Goal: Task Accomplishment & Management: Manage account settings

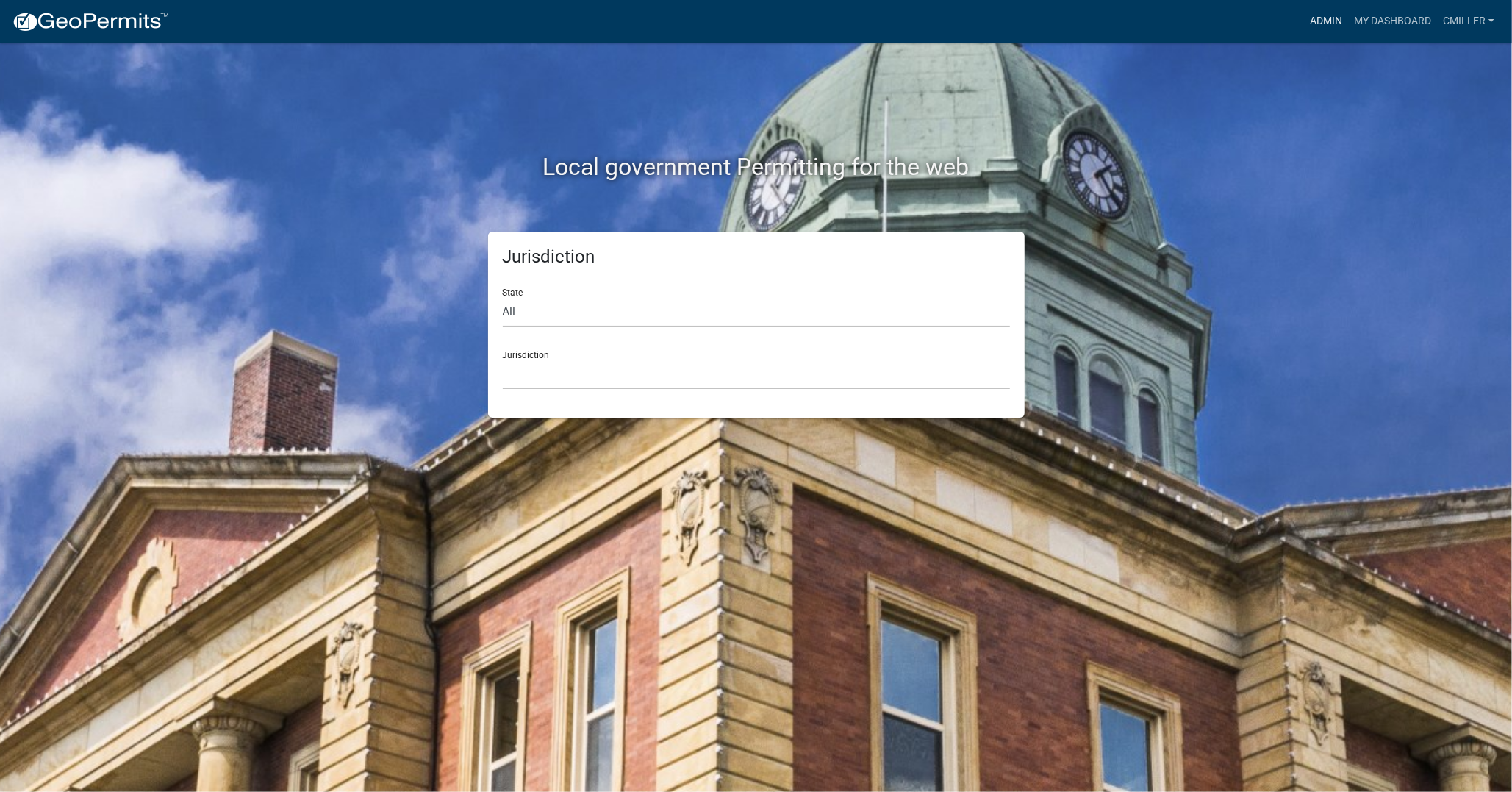
click at [1319, 24] on link "Admin" at bounding box center [1326, 22] width 44 height 28
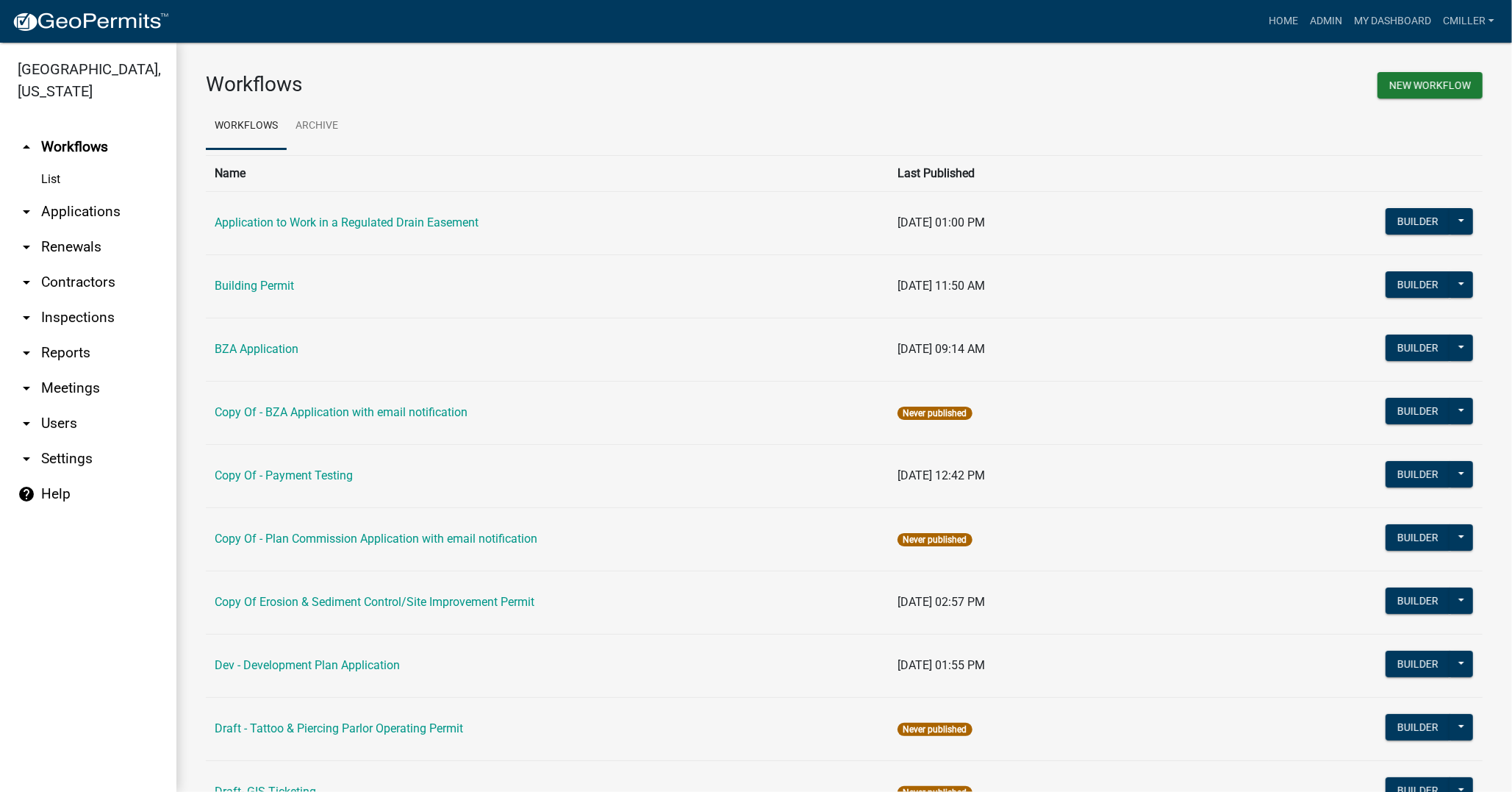
click at [12, 405] on link "arrow_drop_down Users" at bounding box center [88, 422] width 176 height 35
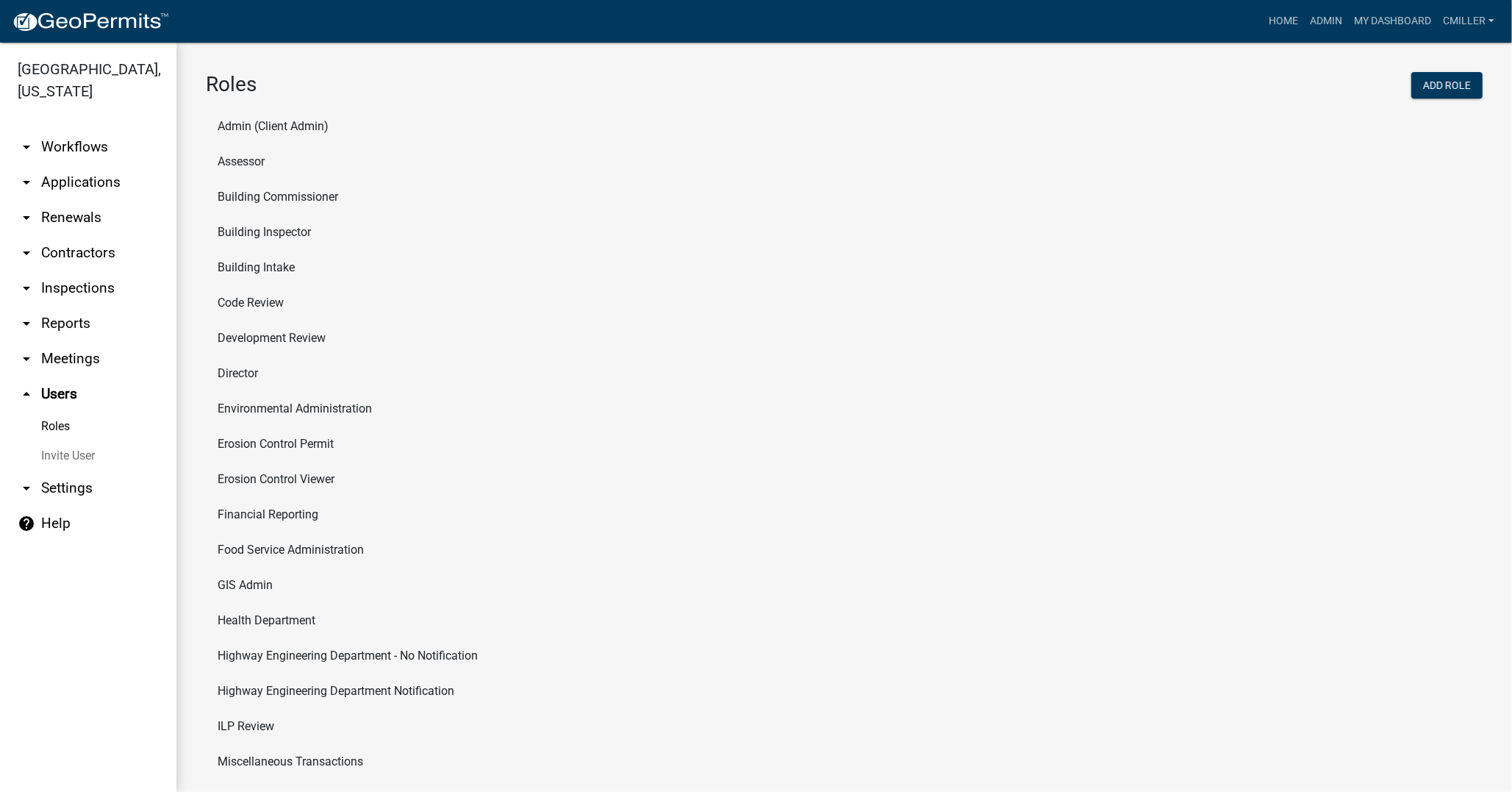
click at [266, 158] on li "Assessor" at bounding box center [844, 161] width 1277 height 35
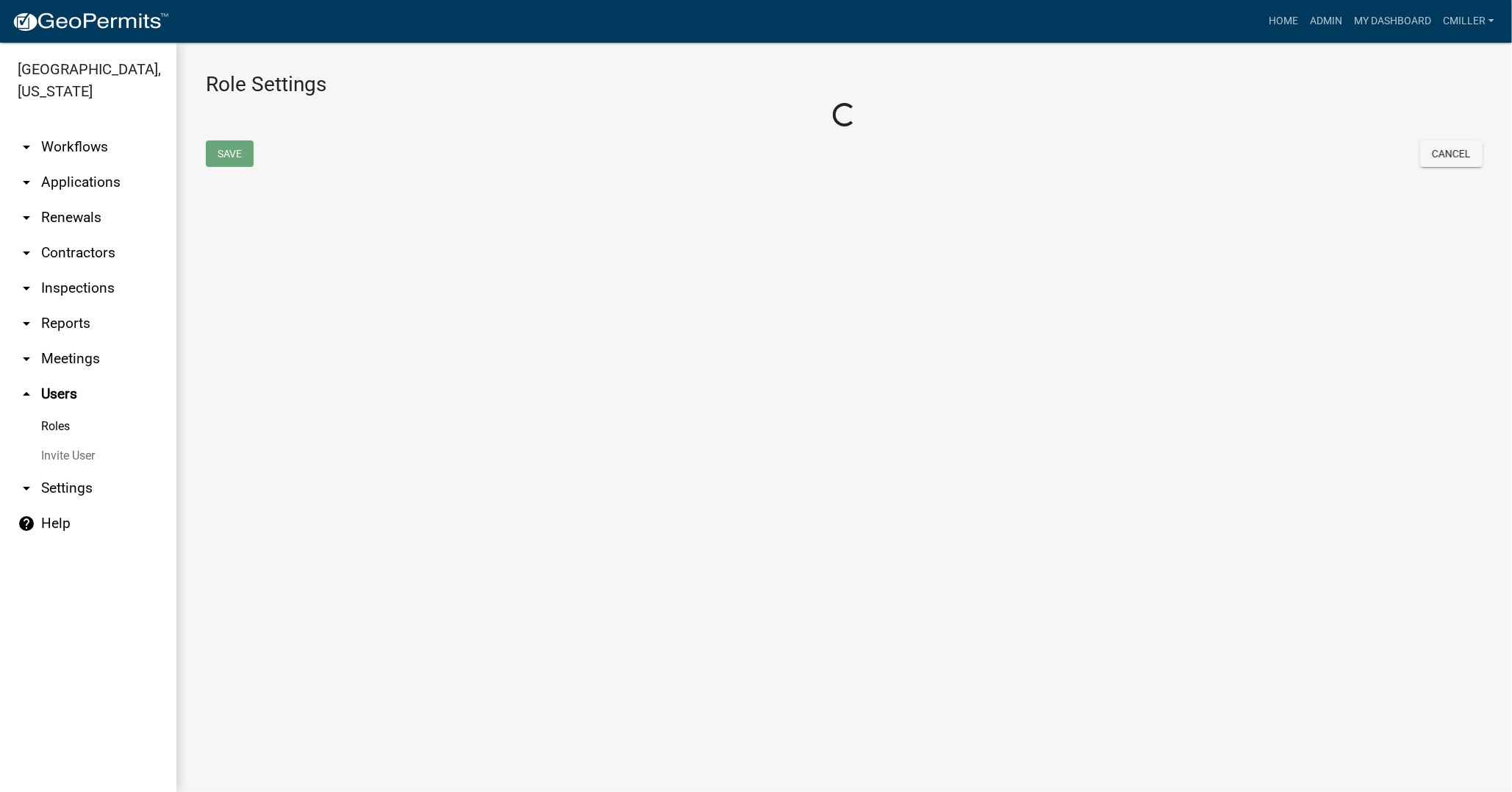
select select "7: light-green"
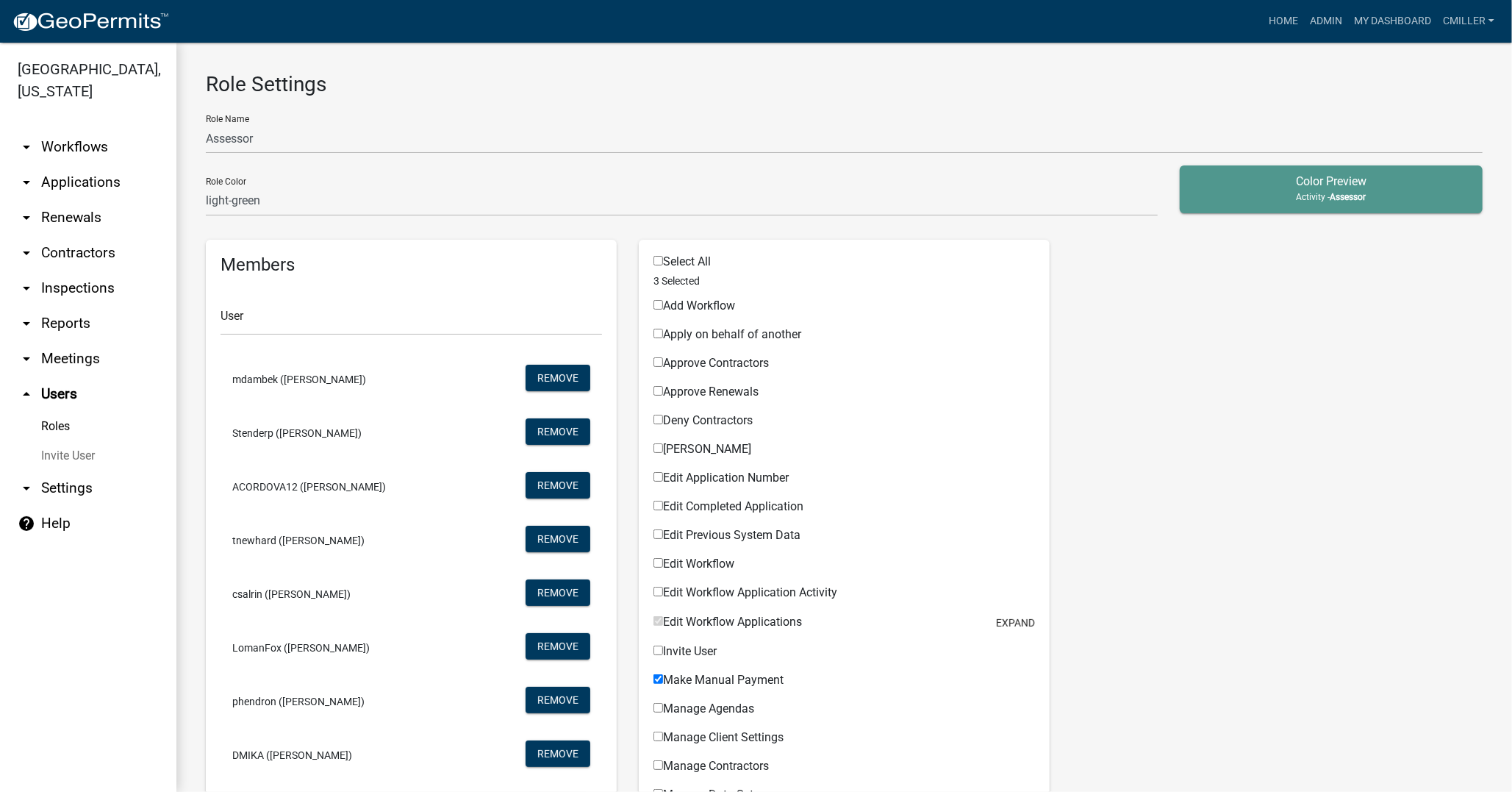
click at [47, 412] on link "Roles" at bounding box center [88, 426] width 176 height 29
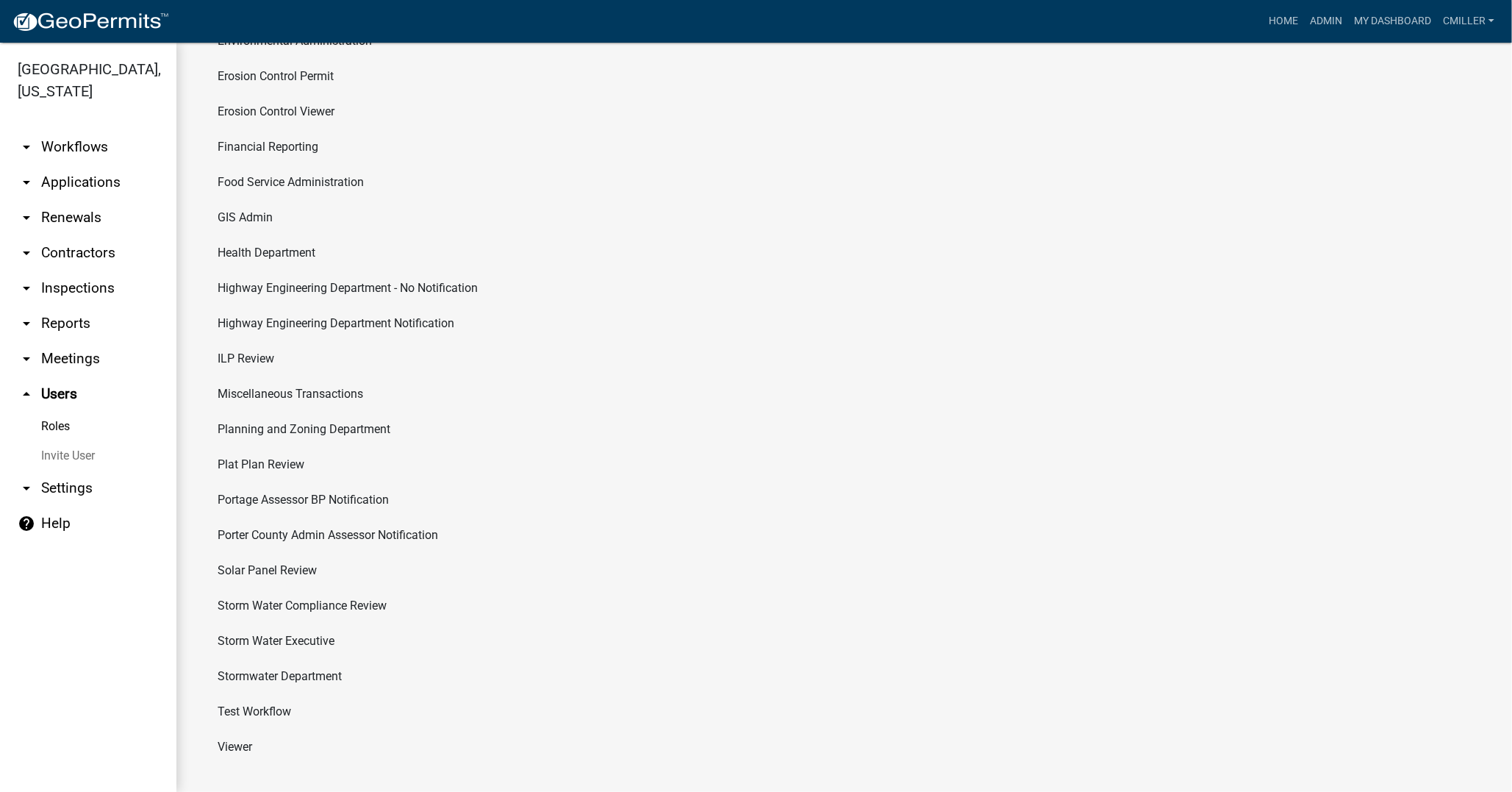
scroll to position [375, 0]
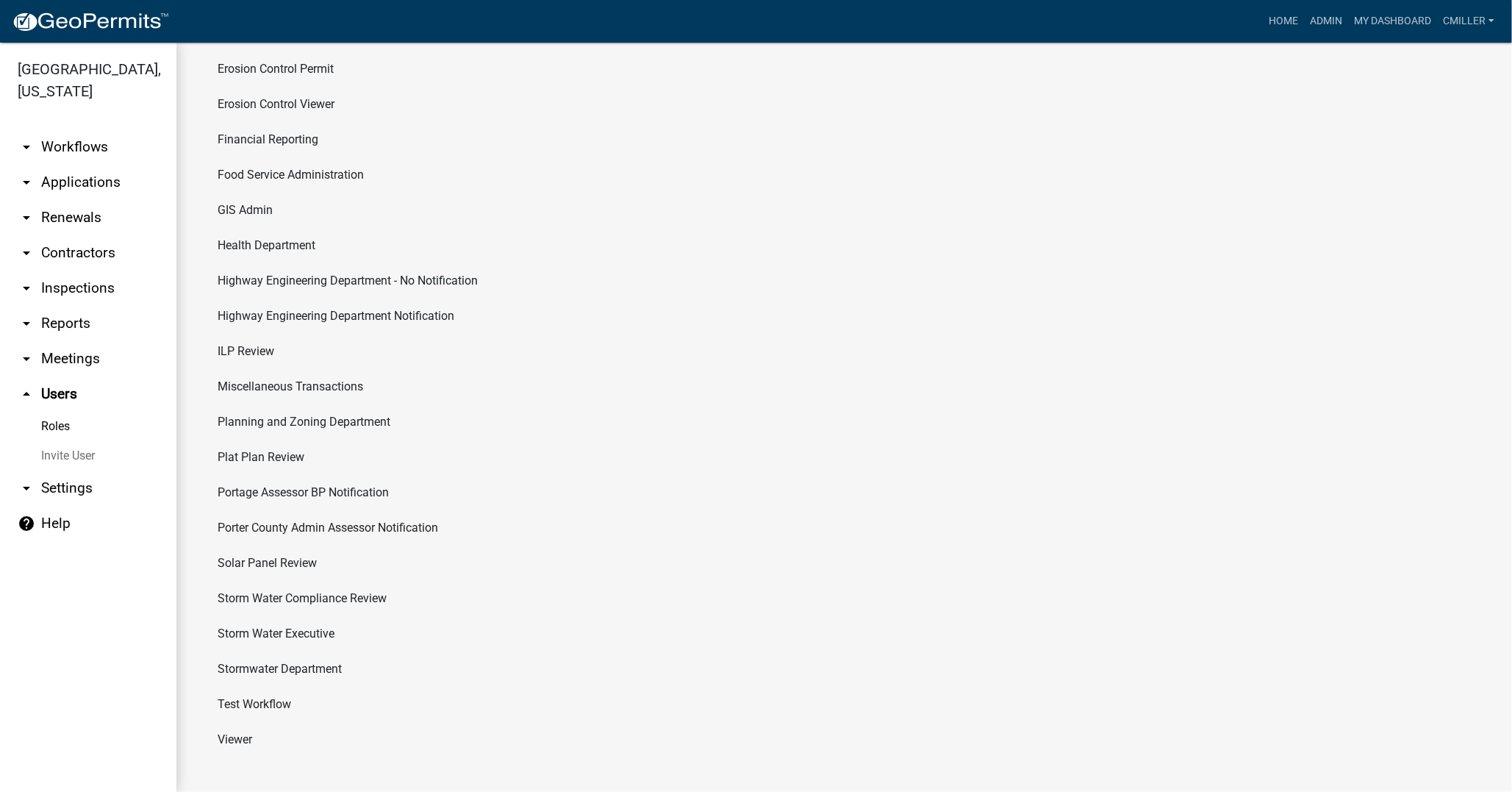
click at [271, 536] on li "Porter County Admin Assessor Notification" at bounding box center [844, 527] width 1277 height 35
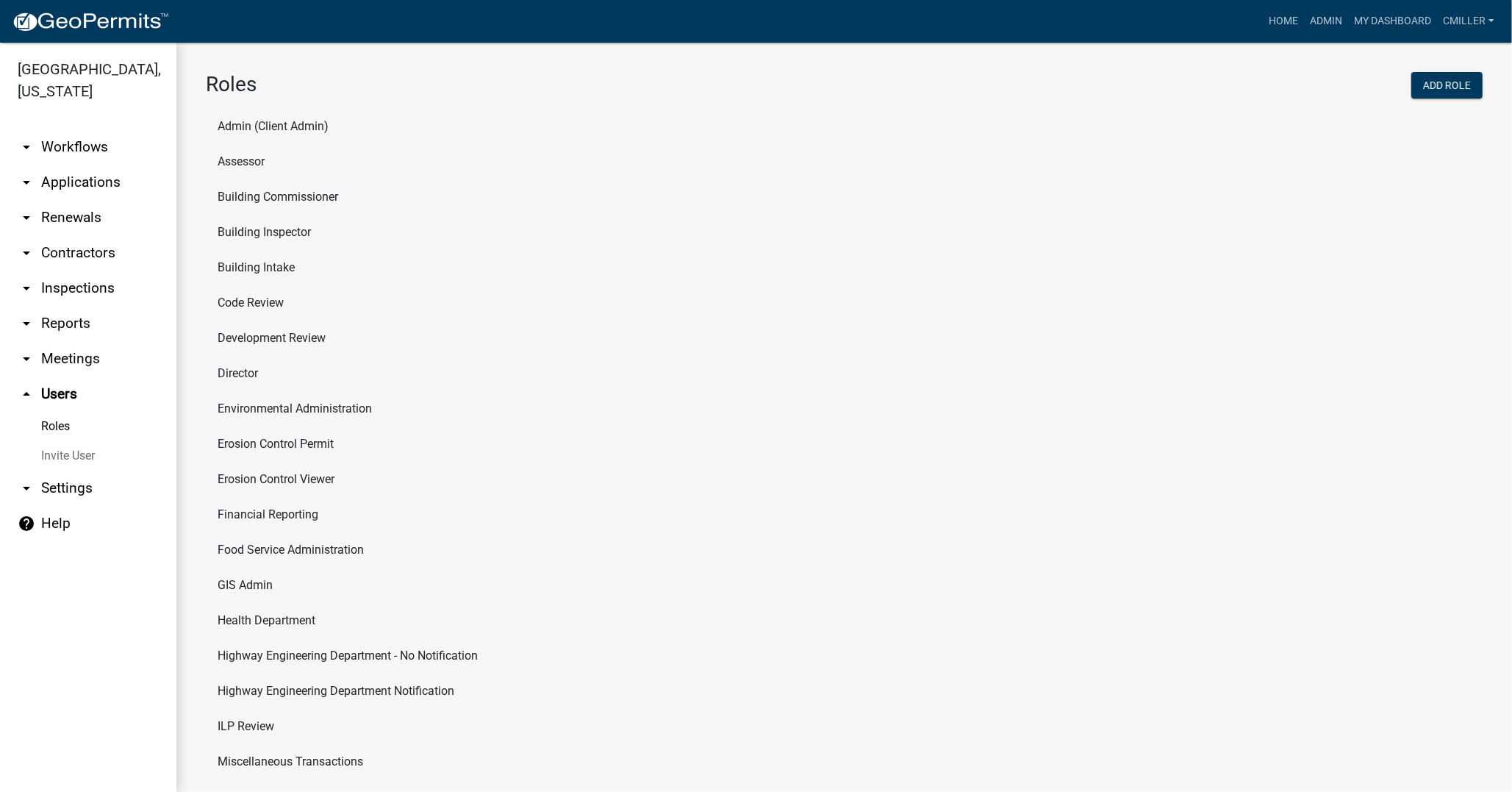
select select "8: light-yellow"
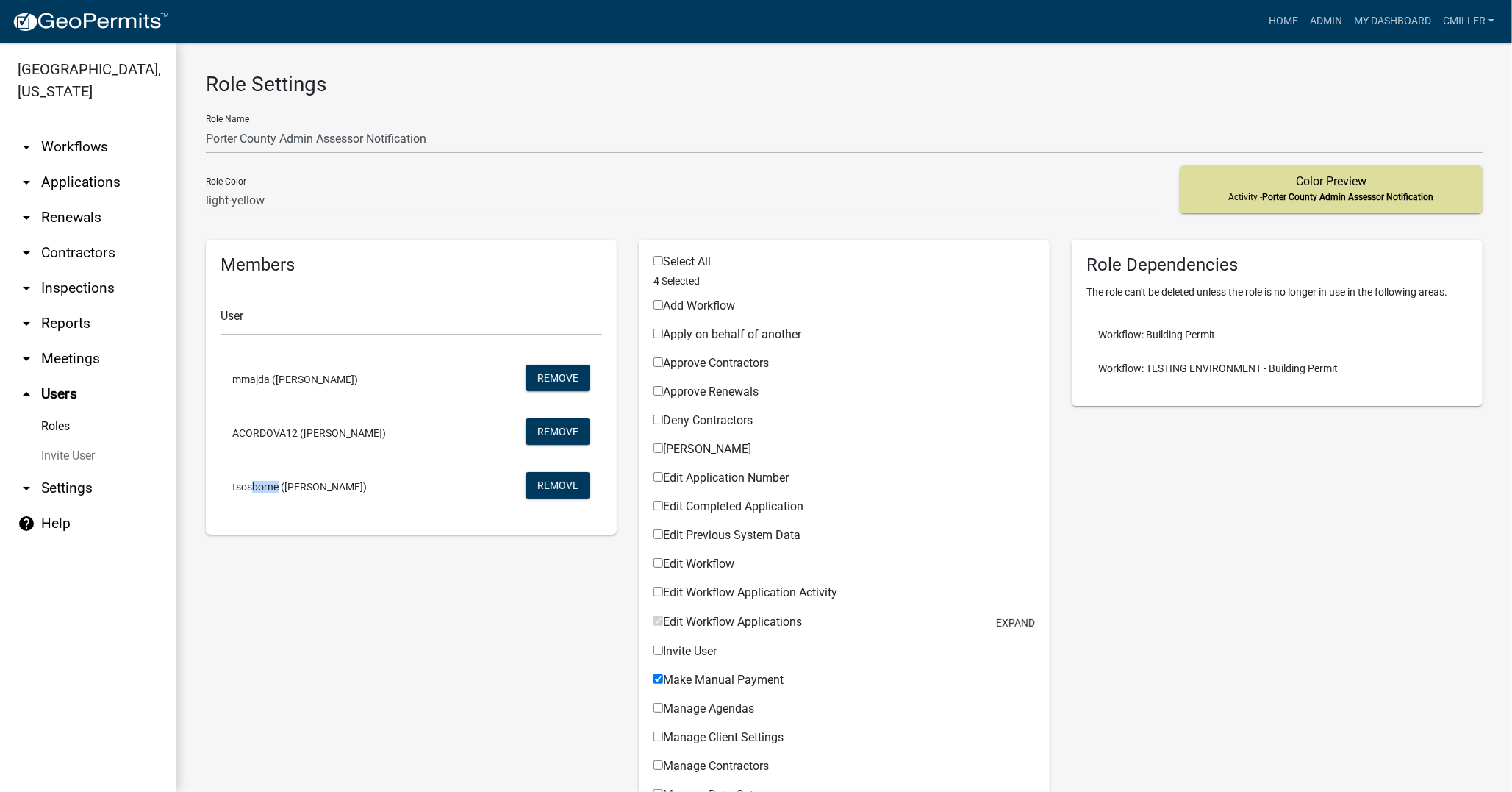
drag, startPoint x: 275, startPoint y: 488, endPoint x: 247, endPoint y: 484, distance: 28.3
click at [247, 484] on span "tsosborne ([PERSON_NAME])" at bounding box center [299, 487] width 135 height 10
drag, startPoint x: 279, startPoint y: 484, endPoint x: 231, endPoint y: 484, distance: 48.0
click at [231, 484] on li "tsosborne ([PERSON_NAME]) Remove" at bounding box center [411, 487] width 382 height 54
copy span "tsosborne"
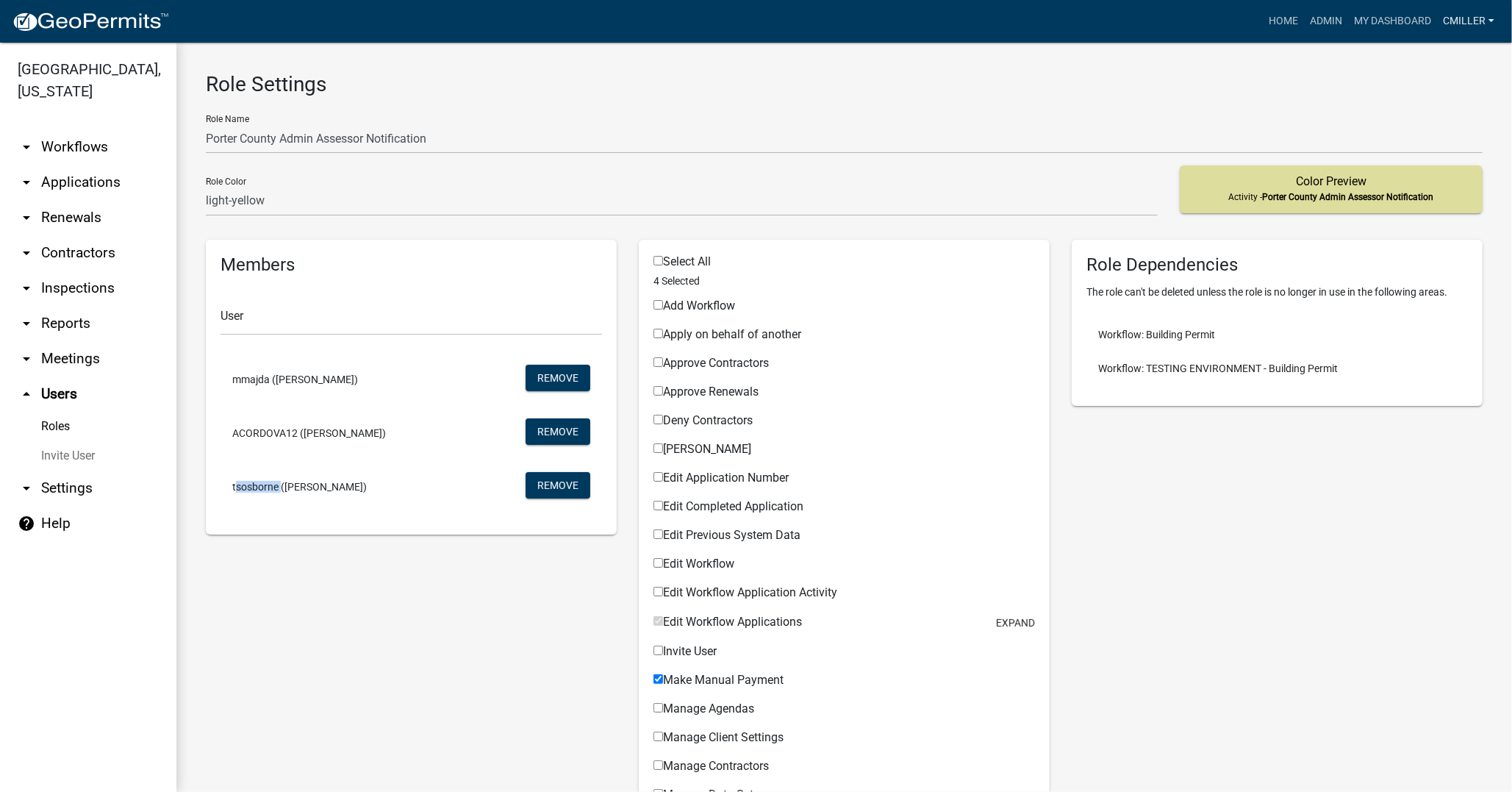
click at [1483, 29] on link "cmiller" at bounding box center [1469, 22] width 63 height 28
click at [1437, 132] on link "Logout" at bounding box center [1441, 142] width 118 height 35
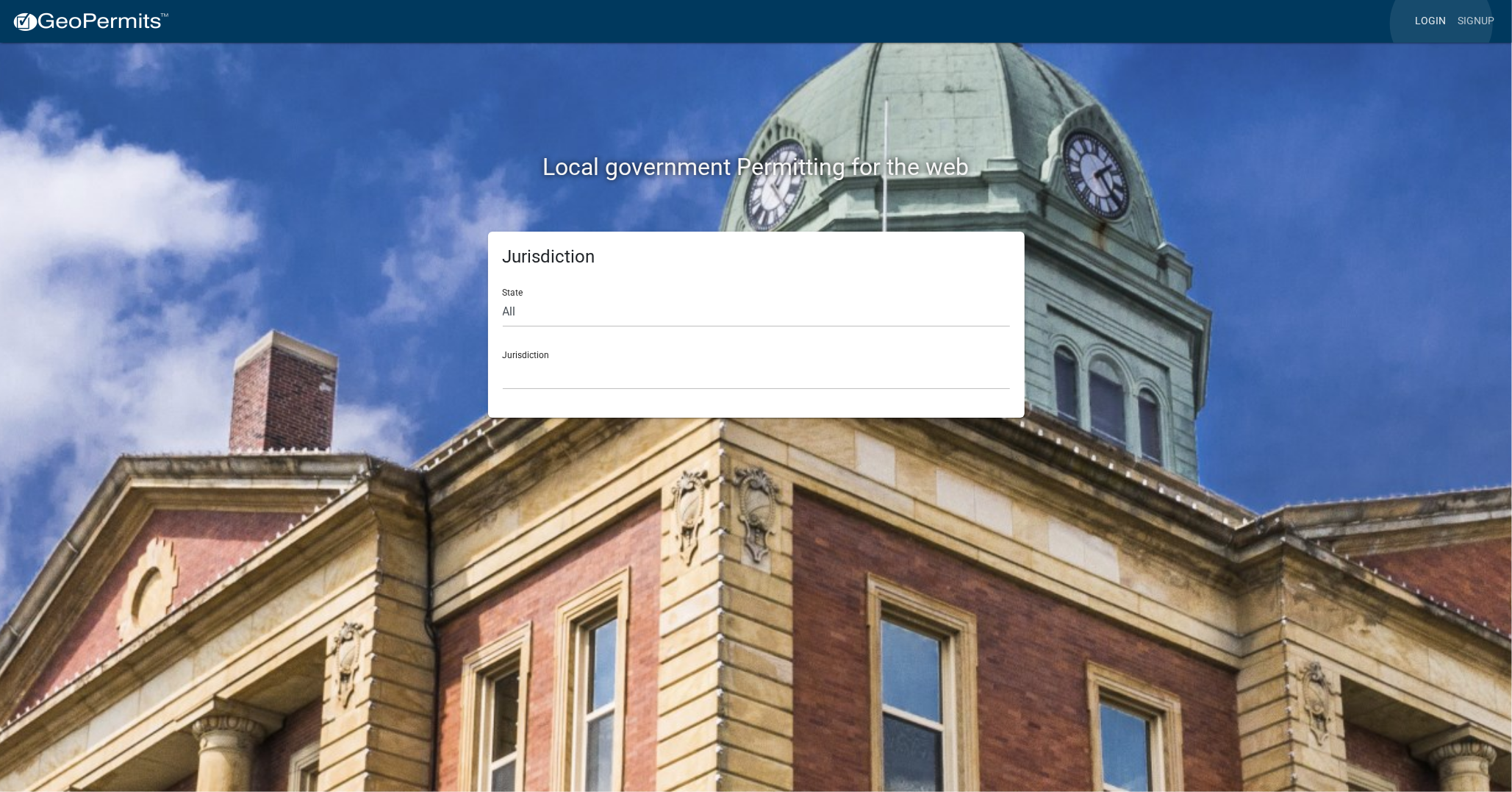
click at [1441, 24] on link "Login" at bounding box center [1430, 22] width 42 height 28
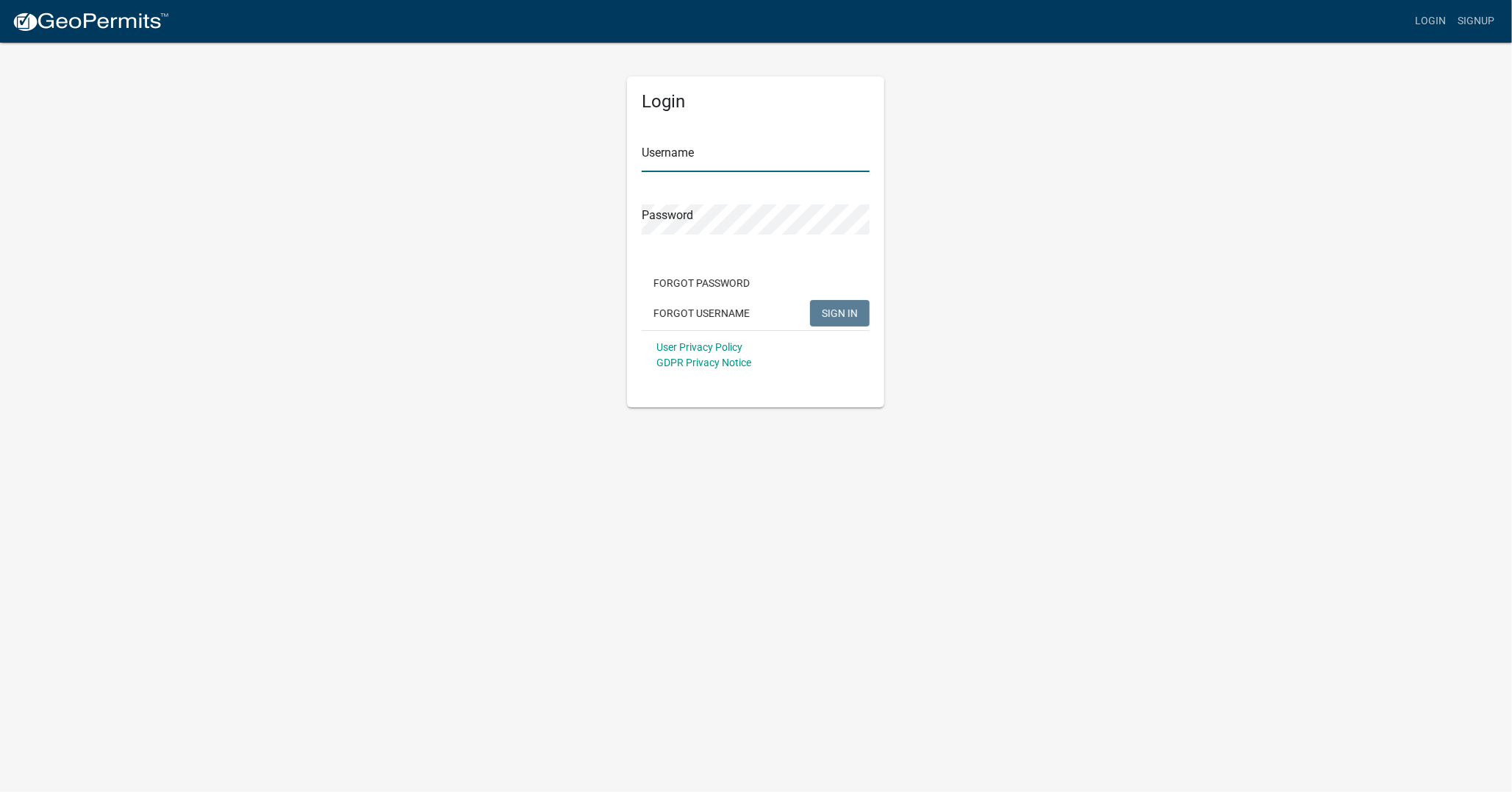
type input "cmiller"
click at [101, 15] on img at bounding box center [90, 22] width 157 height 22
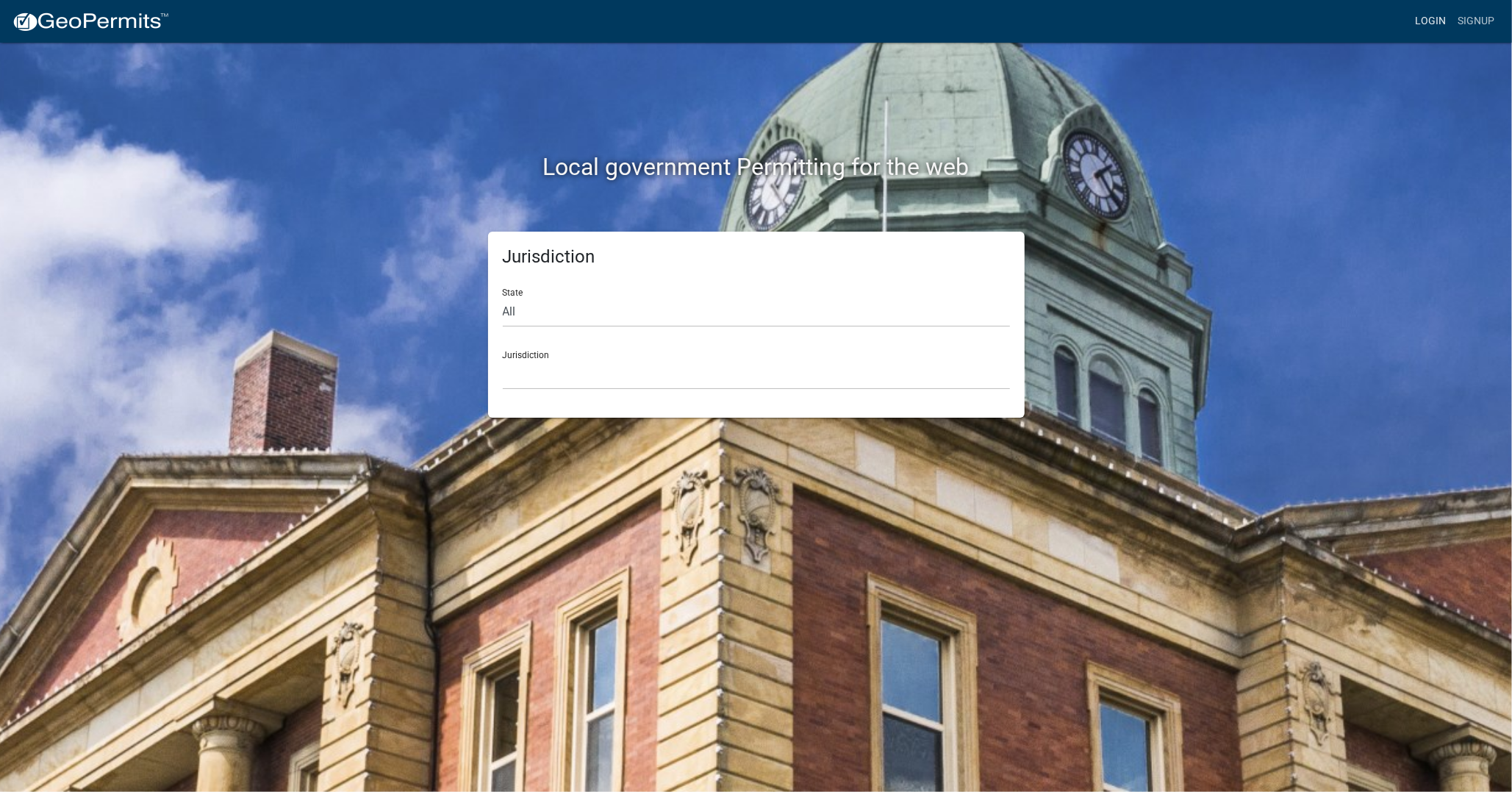
click at [1427, 25] on link "Login" at bounding box center [1430, 22] width 42 height 28
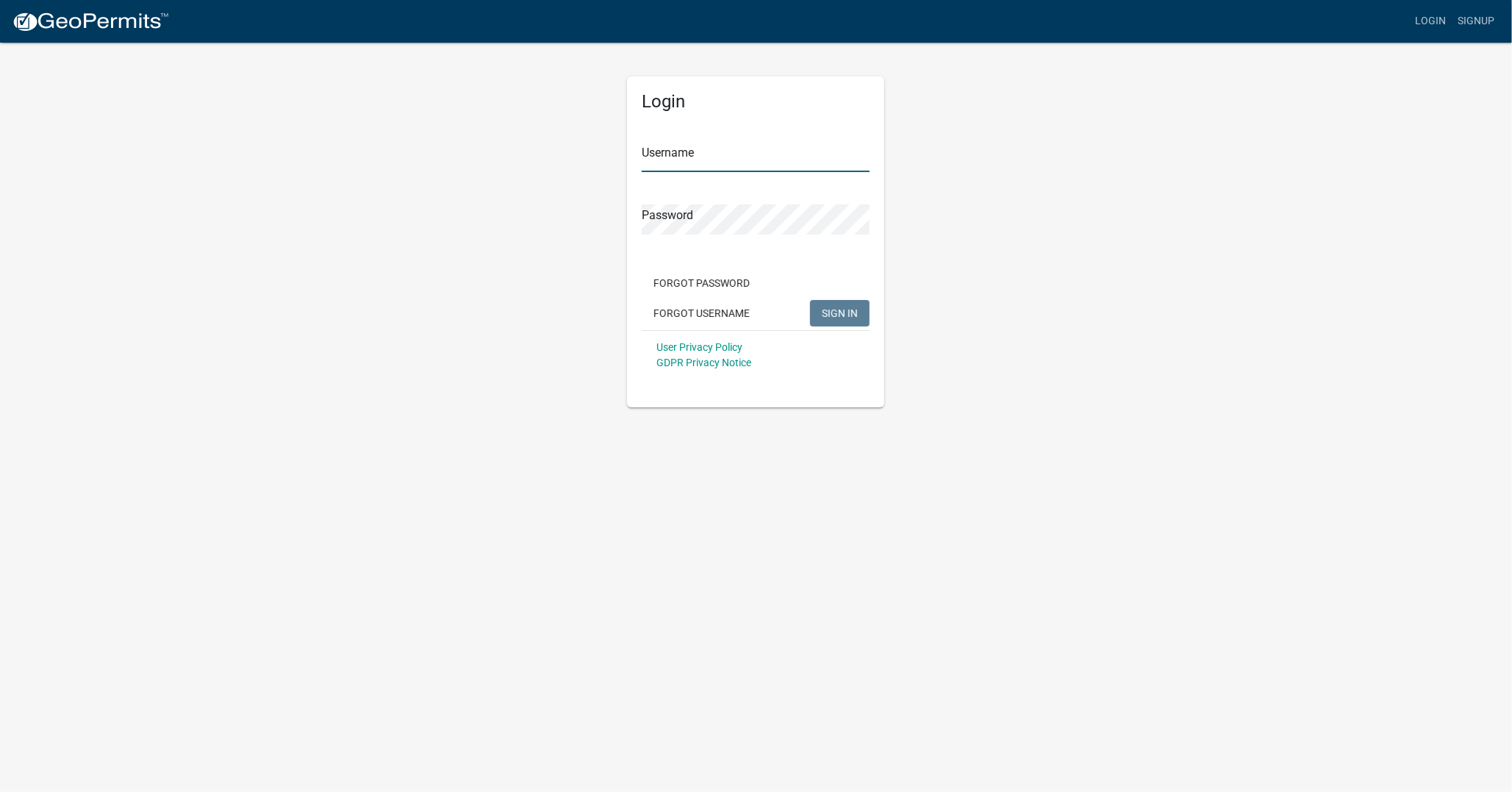
type input "cmiller"
click at [843, 315] on span "SIGN IN" at bounding box center [840, 312] width 36 height 11
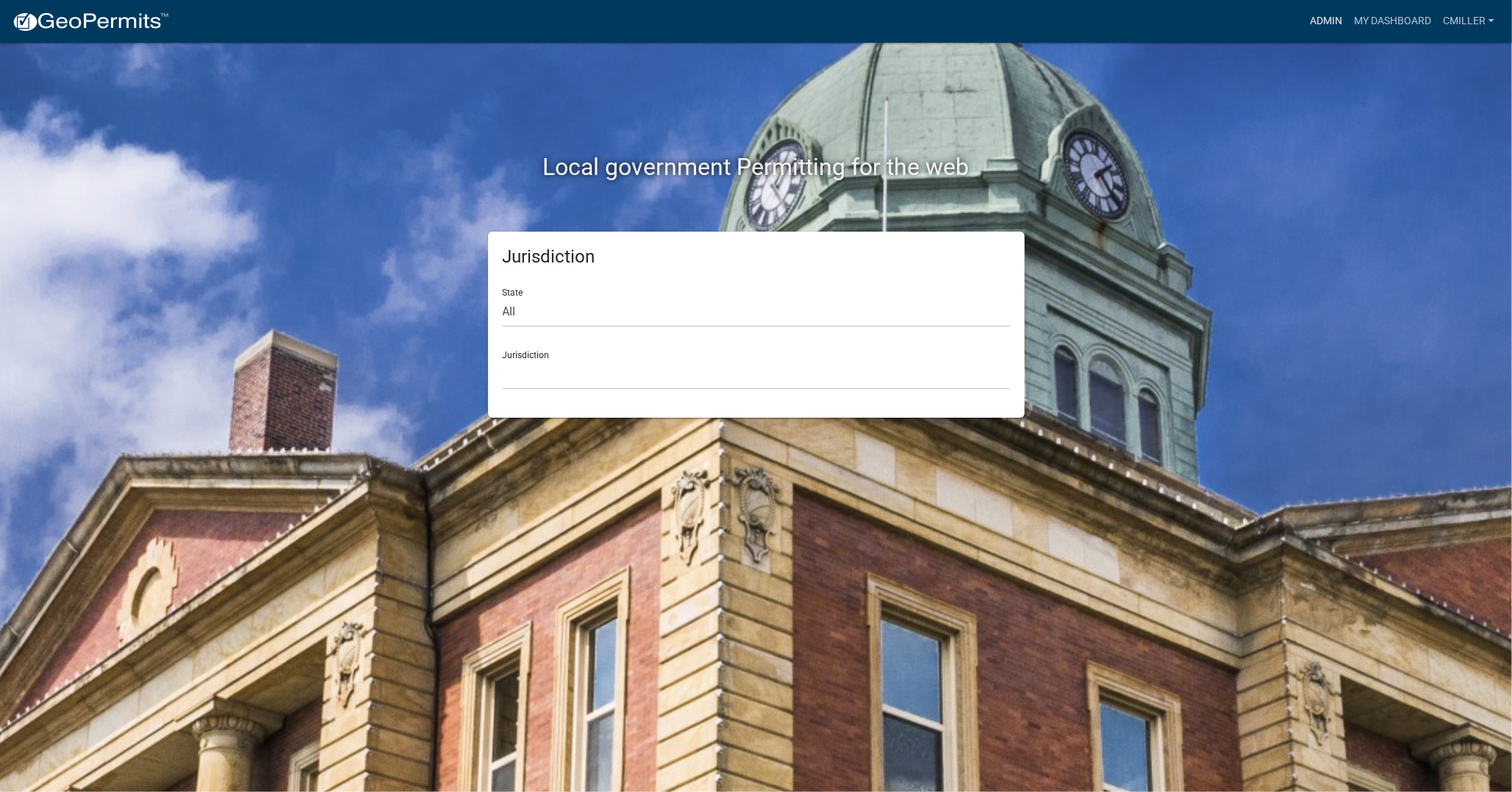
click at [1334, 26] on link "Admin" at bounding box center [1326, 22] width 44 height 28
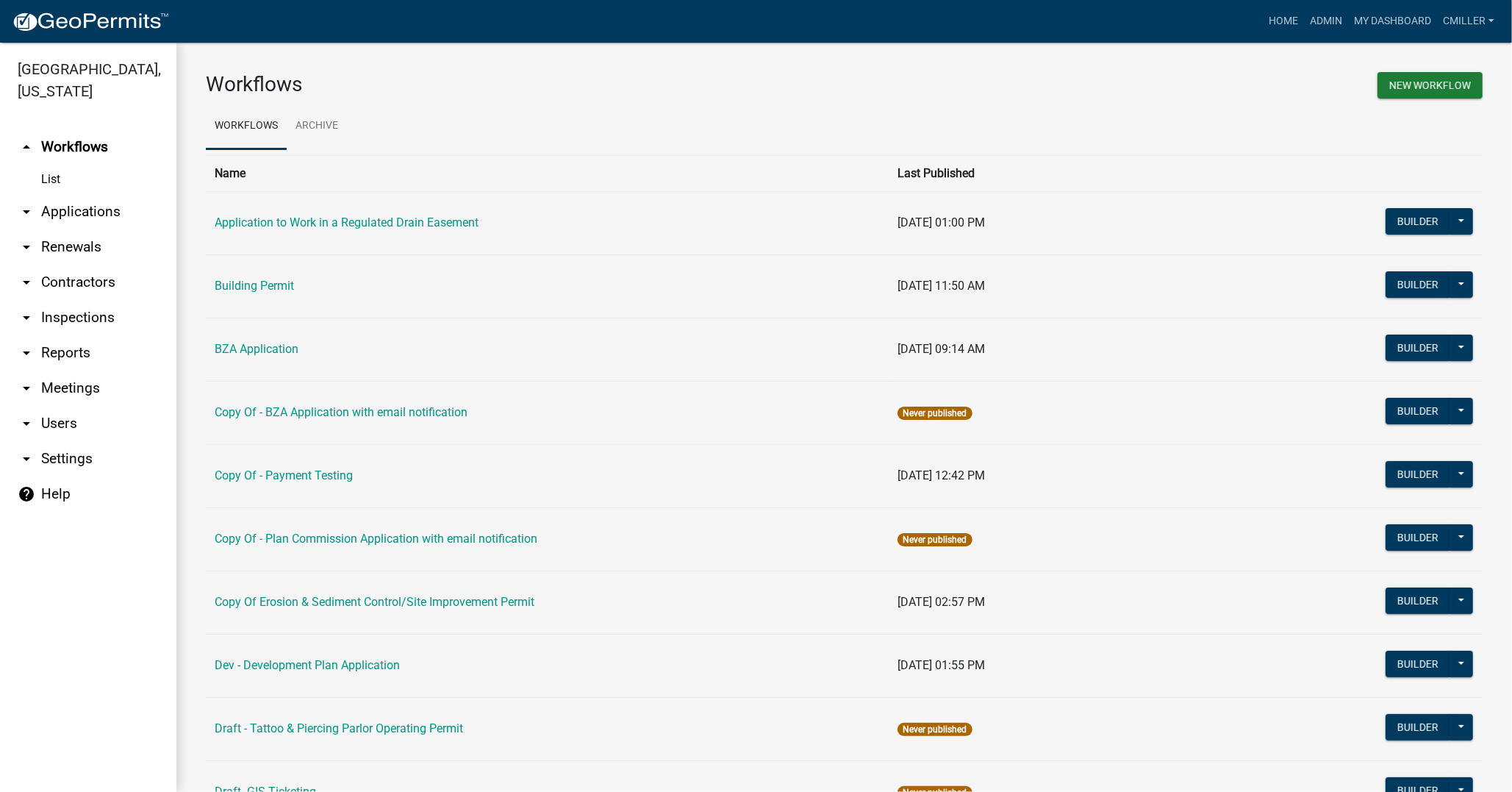
click at [60, 405] on link "arrow_drop_down Users" at bounding box center [88, 422] width 176 height 35
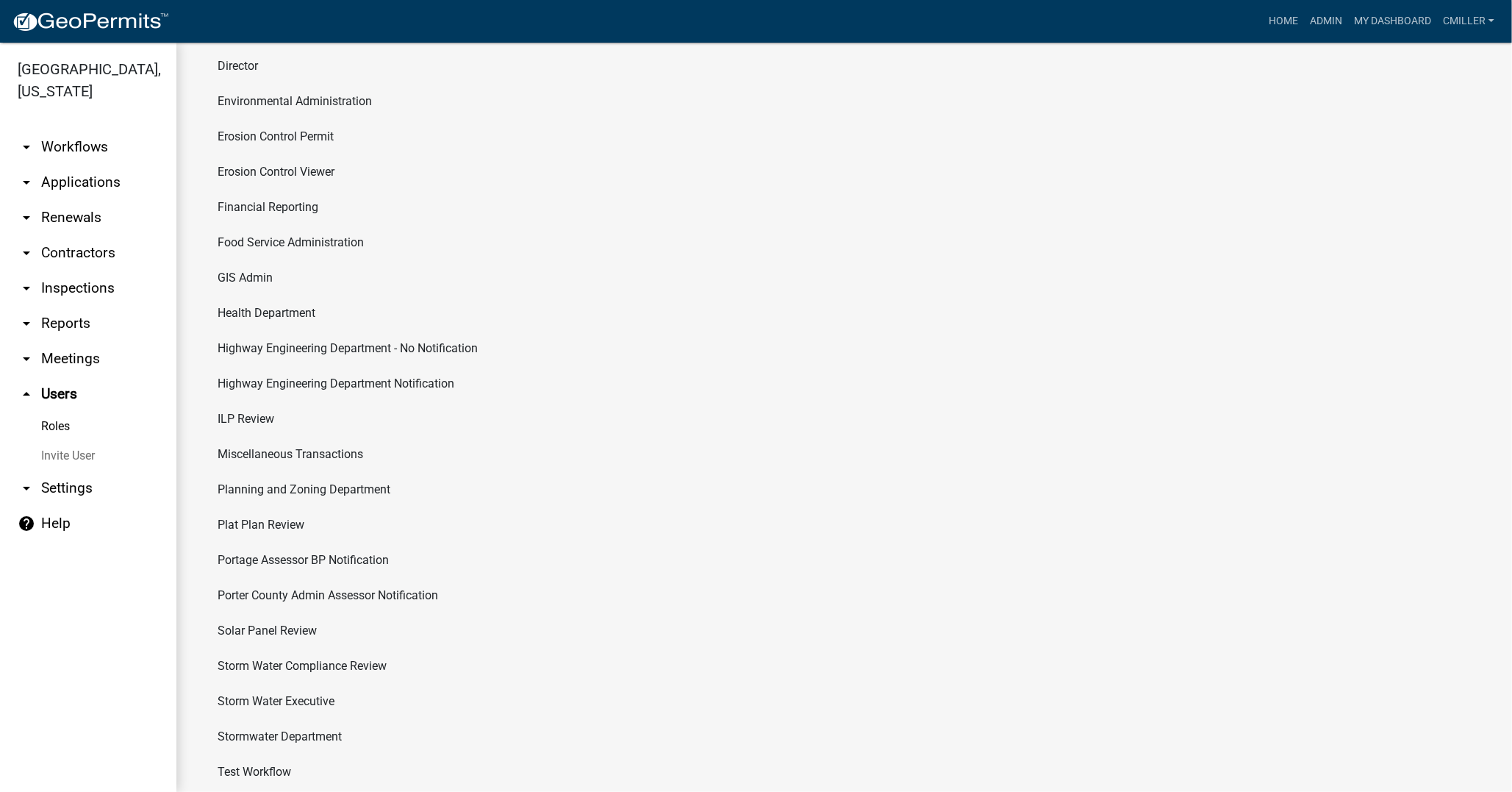
scroll to position [375, 0]
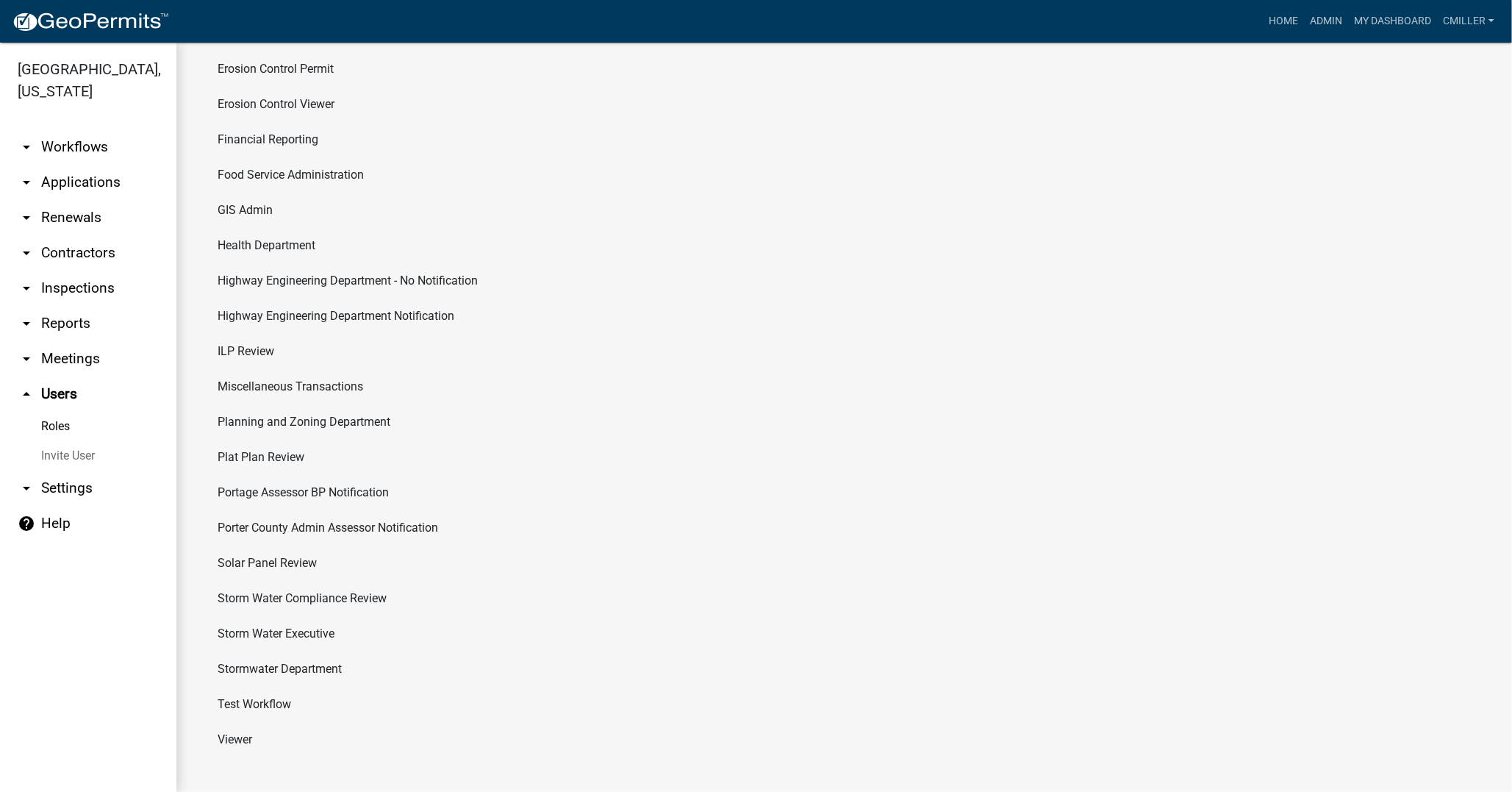
click at [250, 522] on li "Porter County Admin Assessor Notification" at bounding box center [844, 527] width 1277 height 35
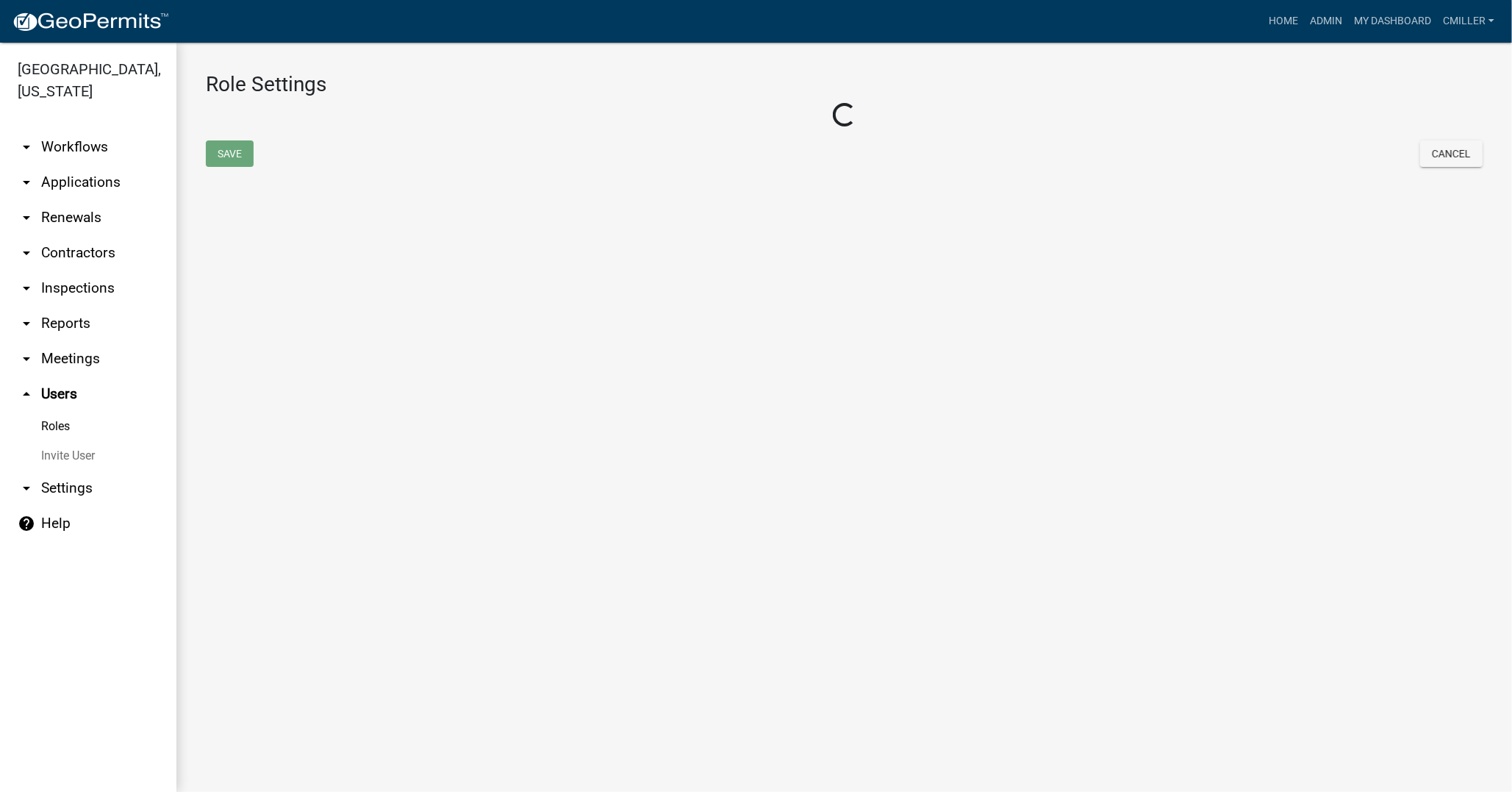
select select "8: light-yellow"
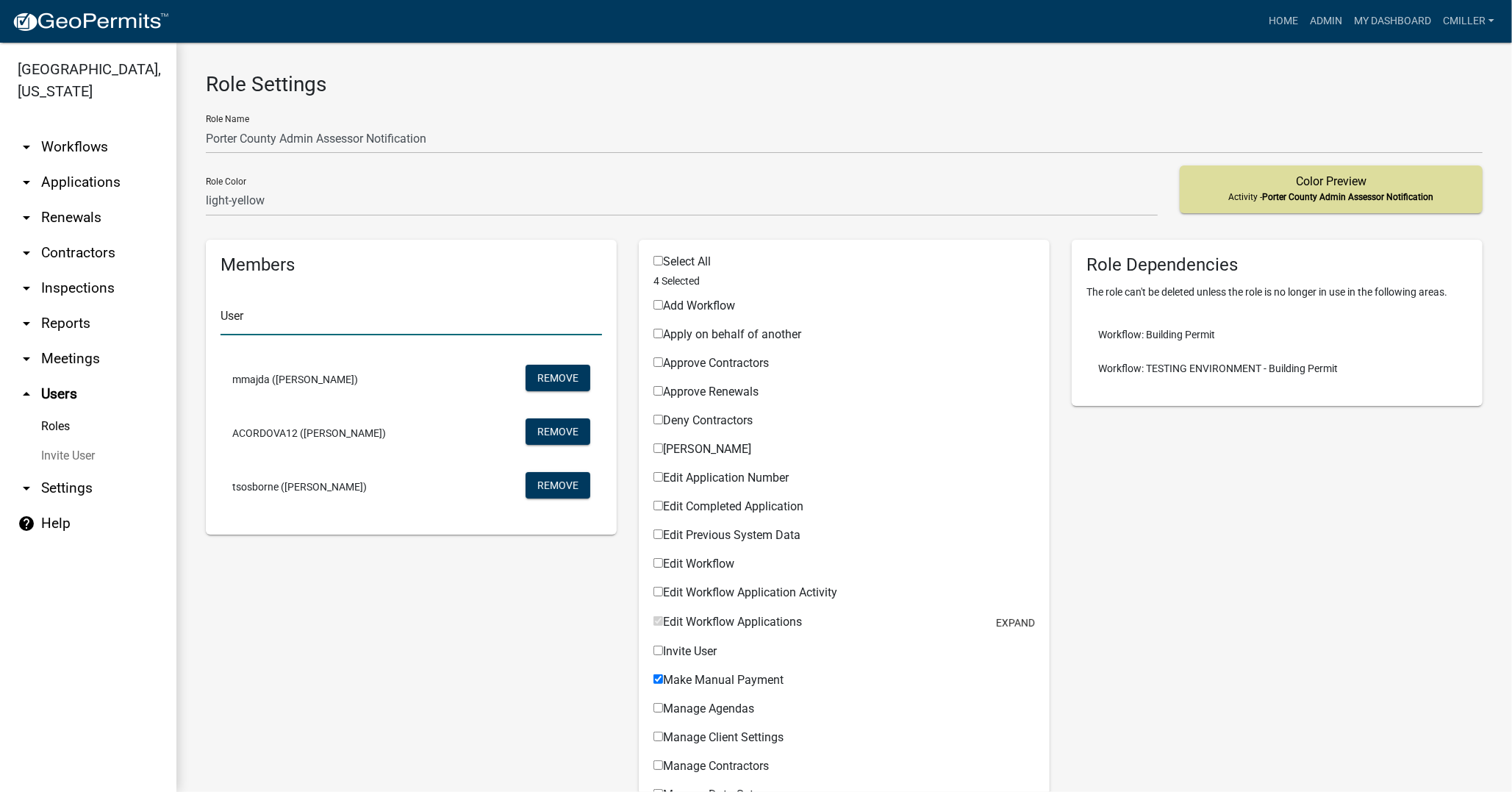
click at [297, 312] on input "text" at bounding box center [411, 321] width 382 height 30
paste input "tscastle"
type input "tscastle"
click at [302, 362] on button "tscastle ([PERSON_NAME])" at bounding box center [308, 359] width 175 height 35
click at [546, 479] on button "Remove" at bounding box center [558, 486] width 65 height 26
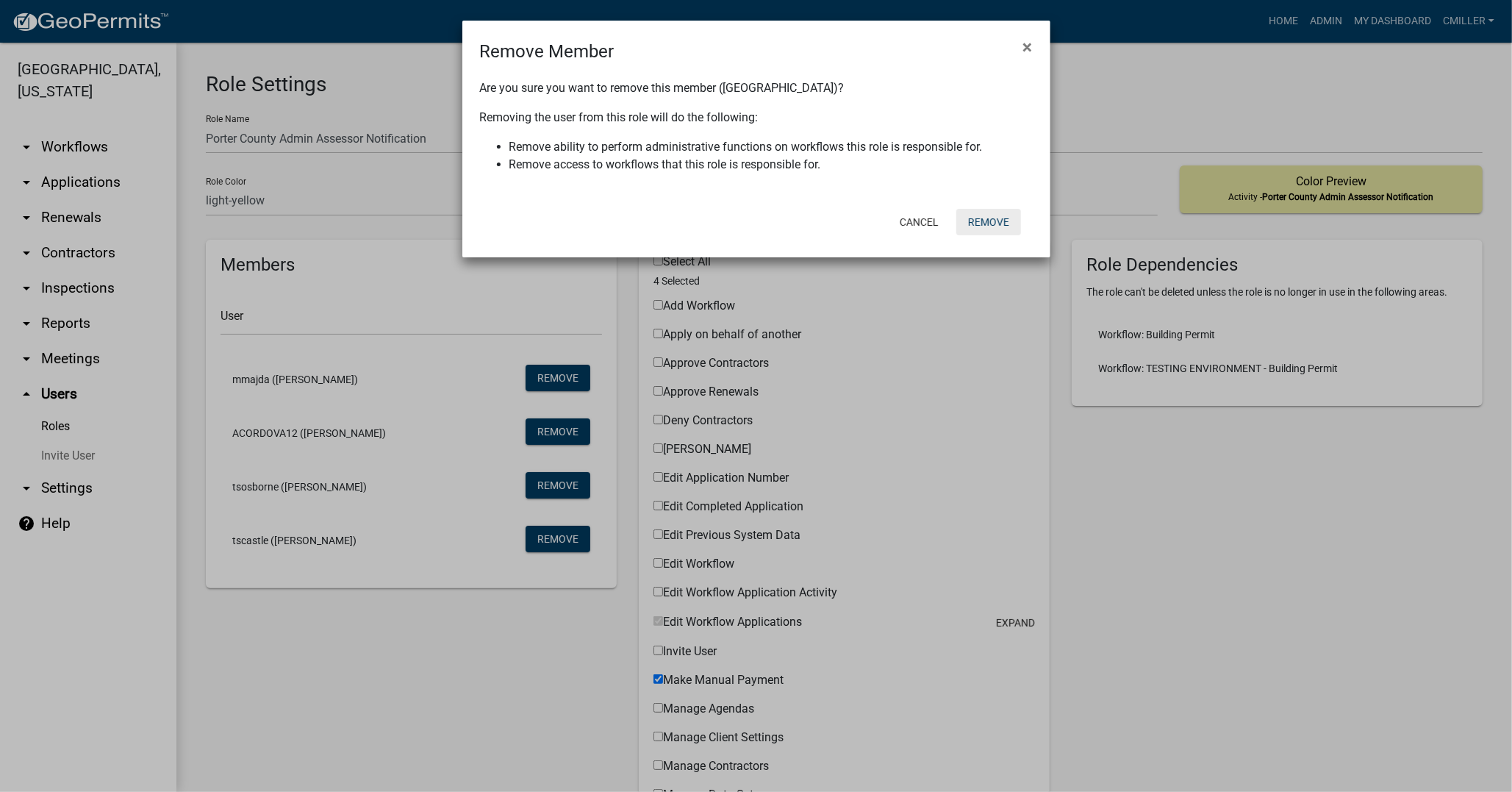
click at [1019, 218] on button "Remove" at bounding box center [989, 222] width 65 height 26
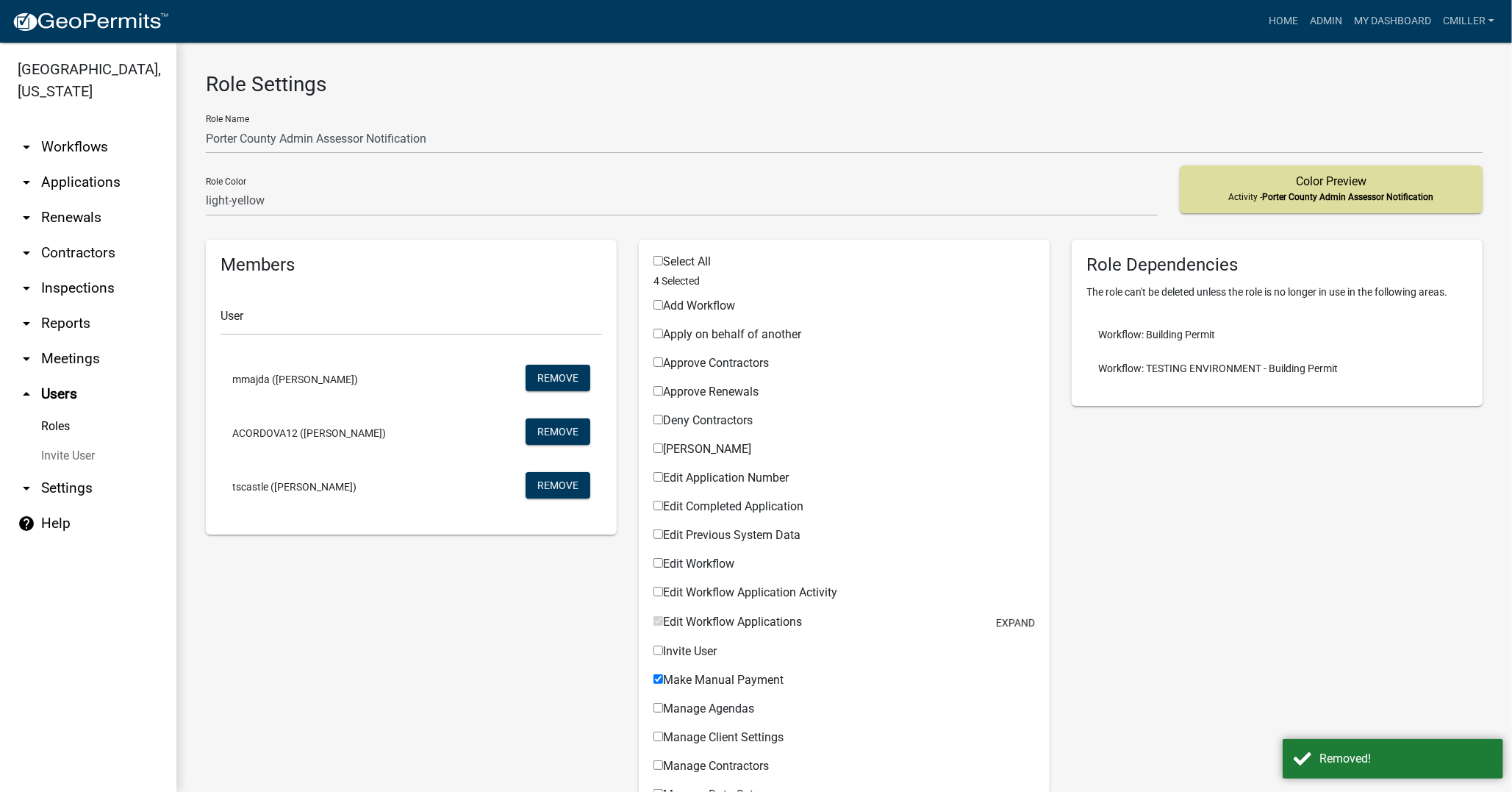
click at [69, 412] on link "Roles" at bounding box center [88, 426] width 176 height 29
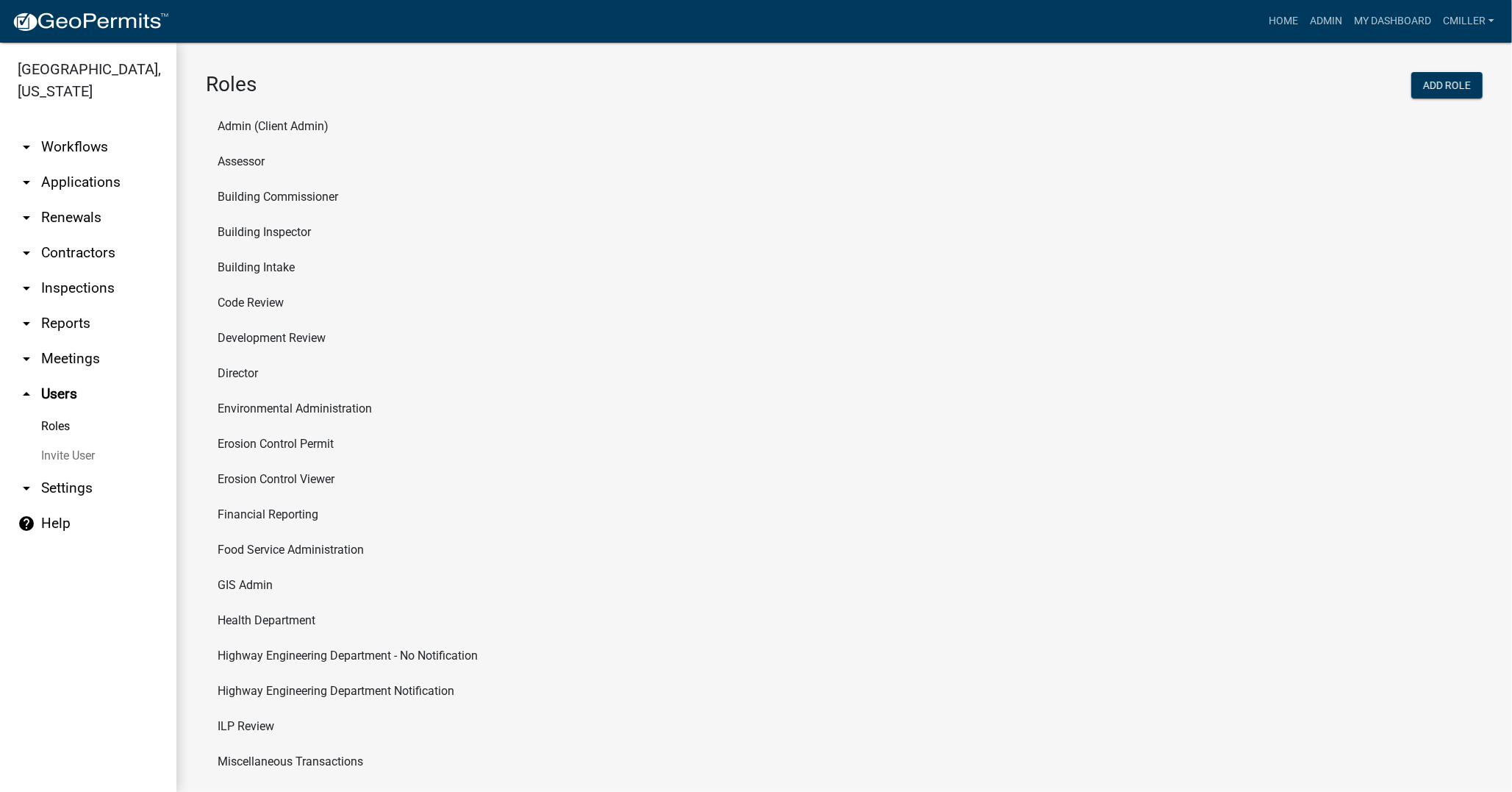
click at [268, 130] on li "Admin (Client Admin)" at bounding box center [844, 125] width 1277 height 35
select select "8: light-yellow"
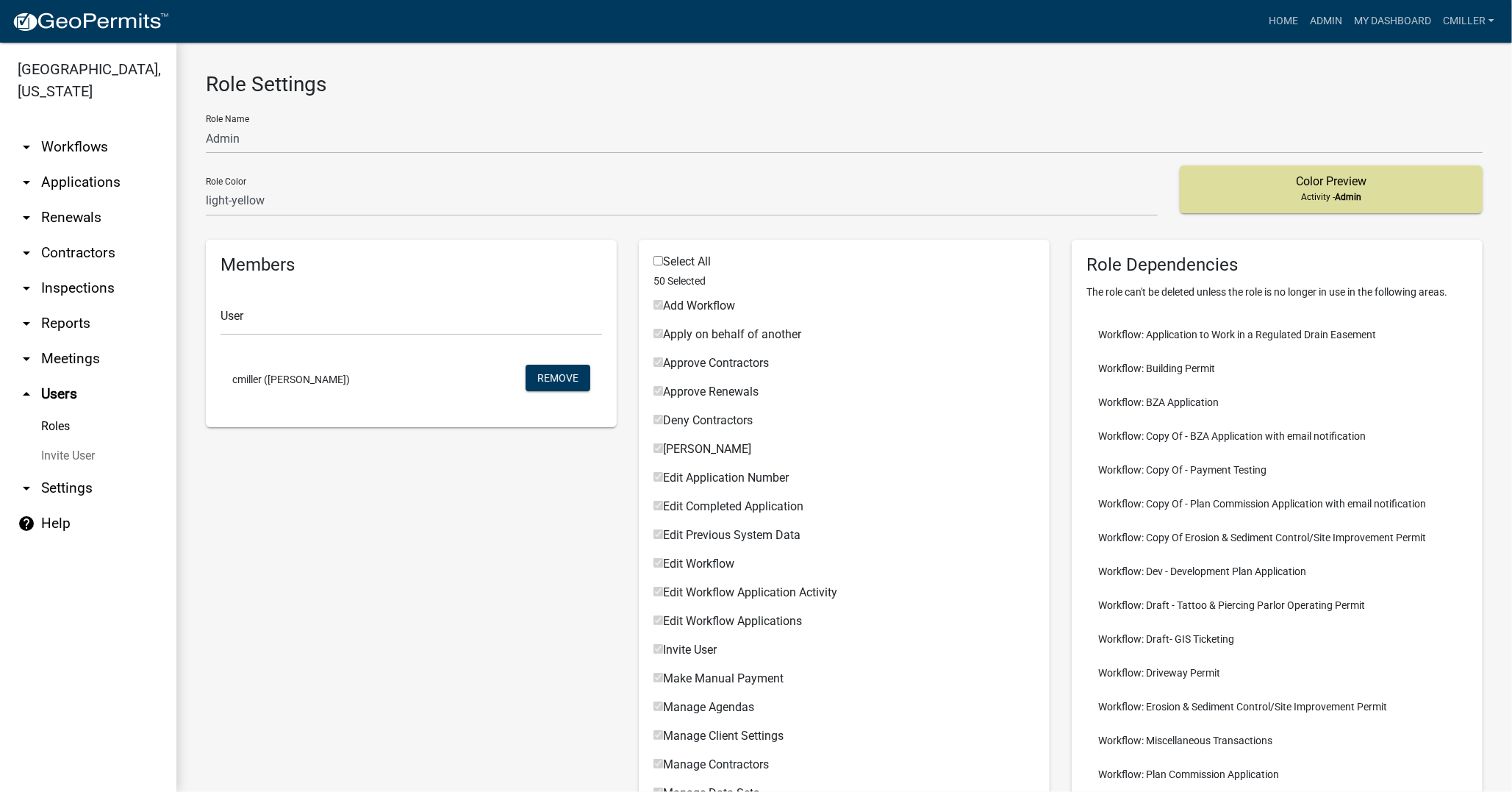
click at [62, 412] on link "Roles" at bounding box center [88, 426] width 176 height 29
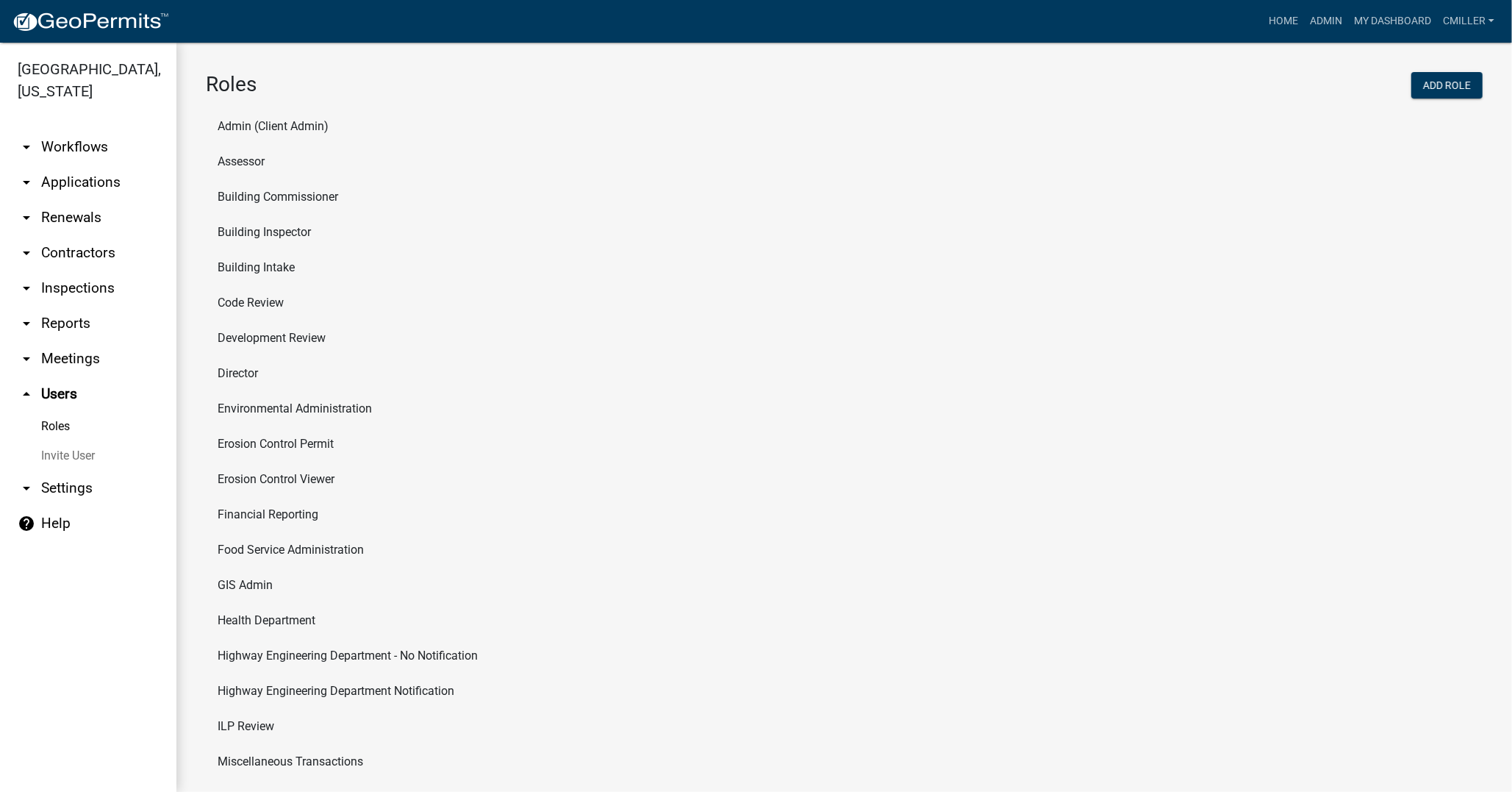
click at [224, 156] on li "Assessor" at bounding box center [844, 161] width 1277 height 35
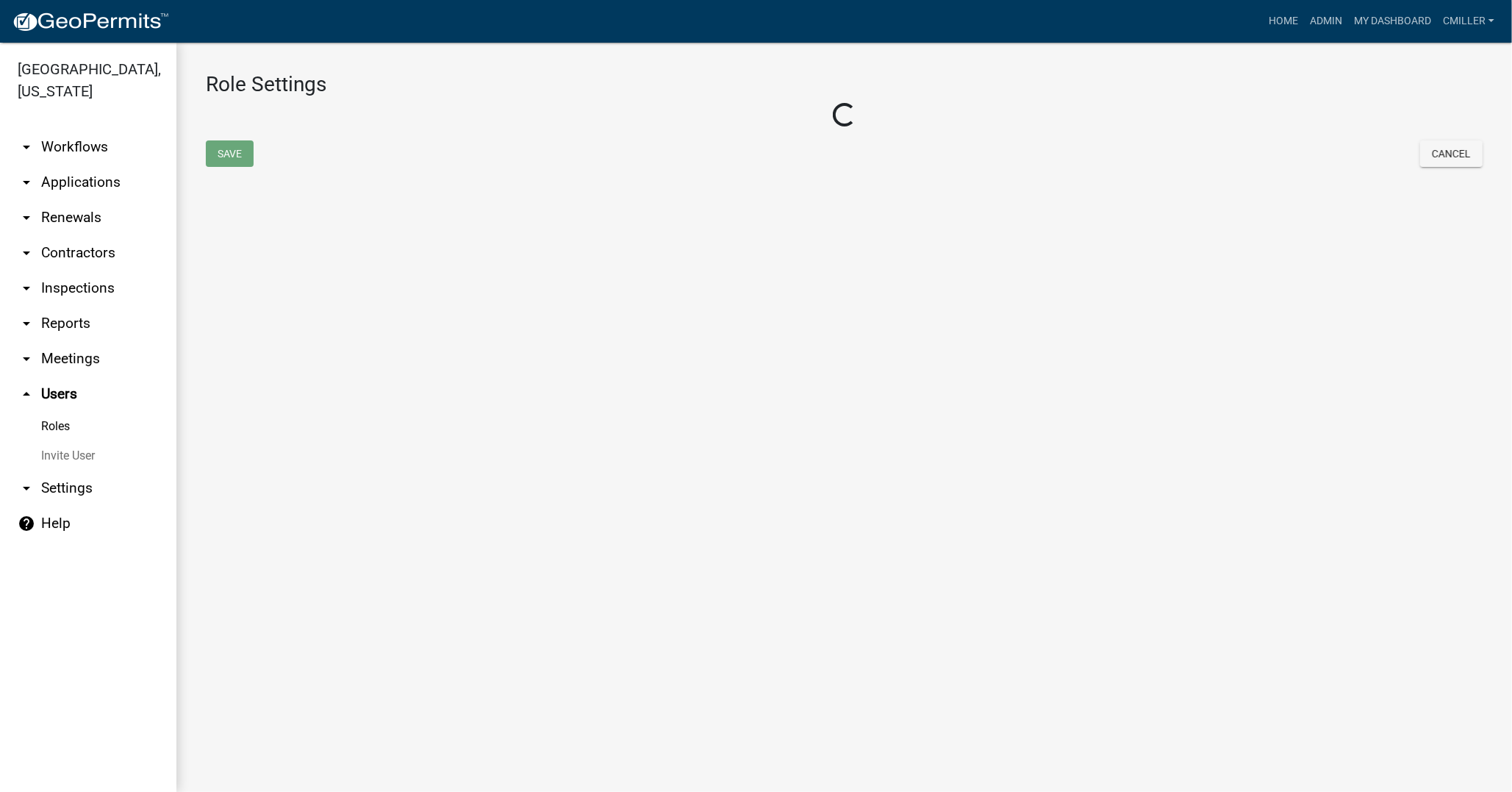
select select "7: light-green"
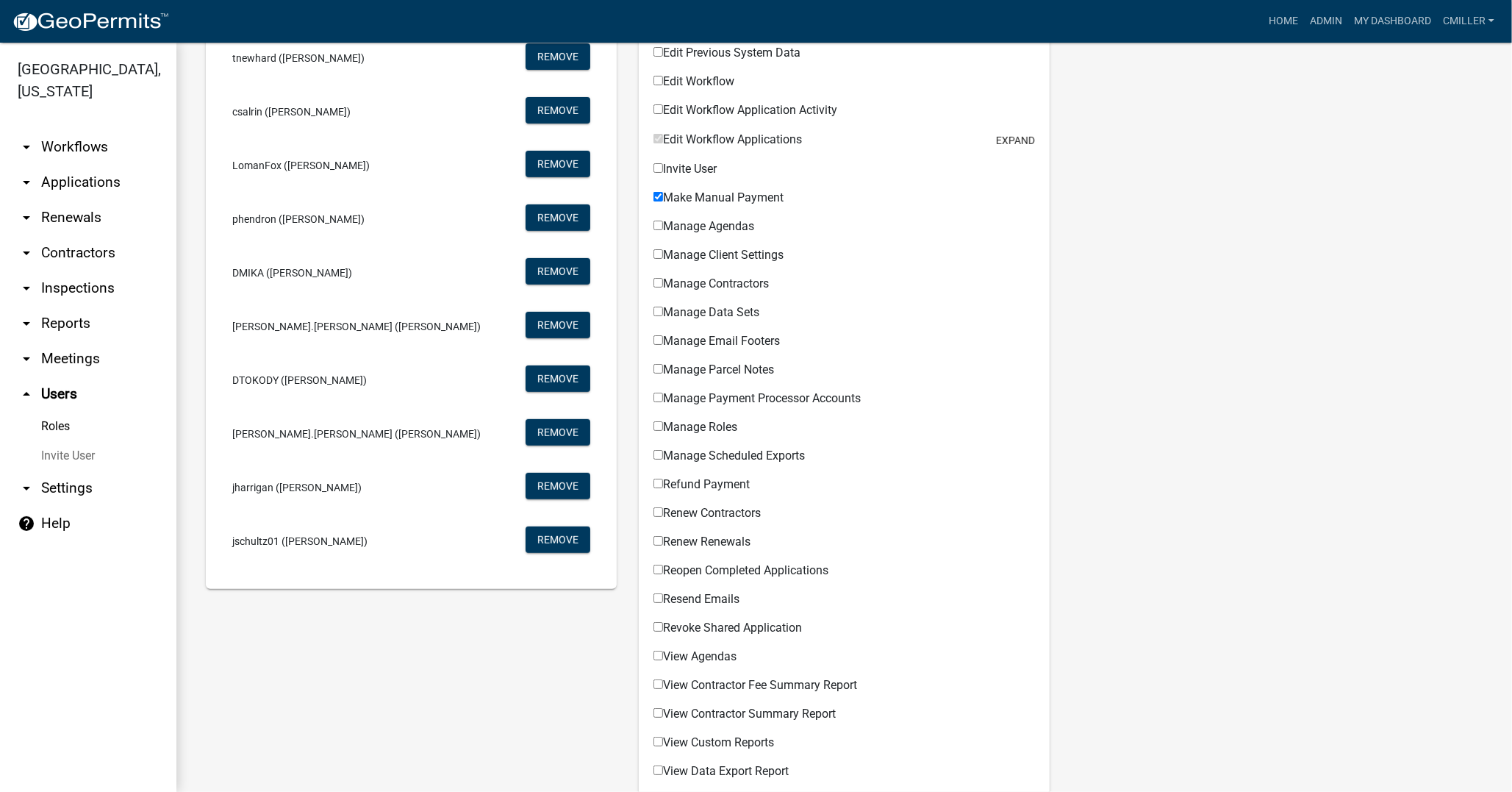
scroll to position [489, 0]
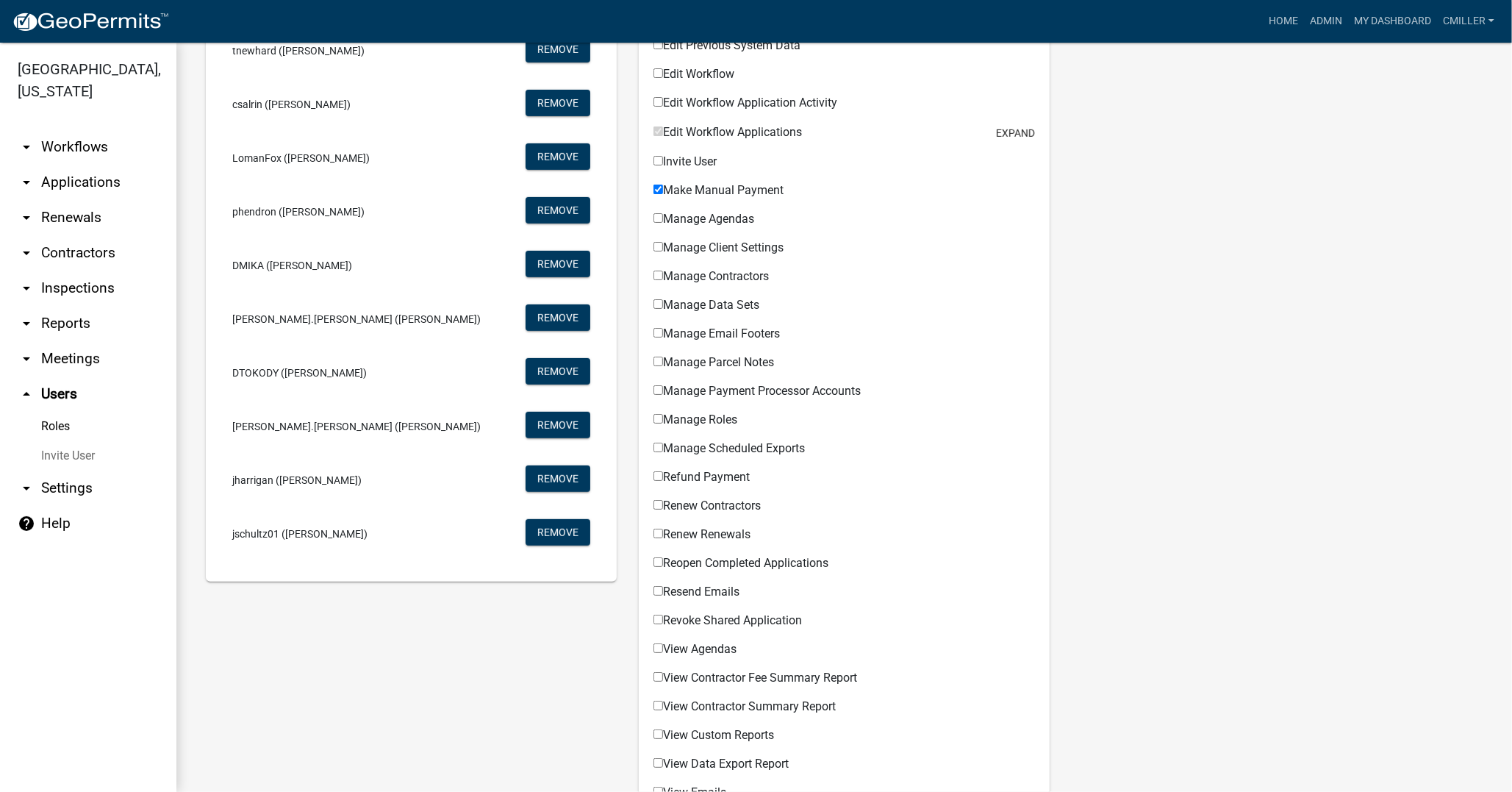
click at [66, 412] on link "Roles" at bounding box center [88, 426] width 176 height 29
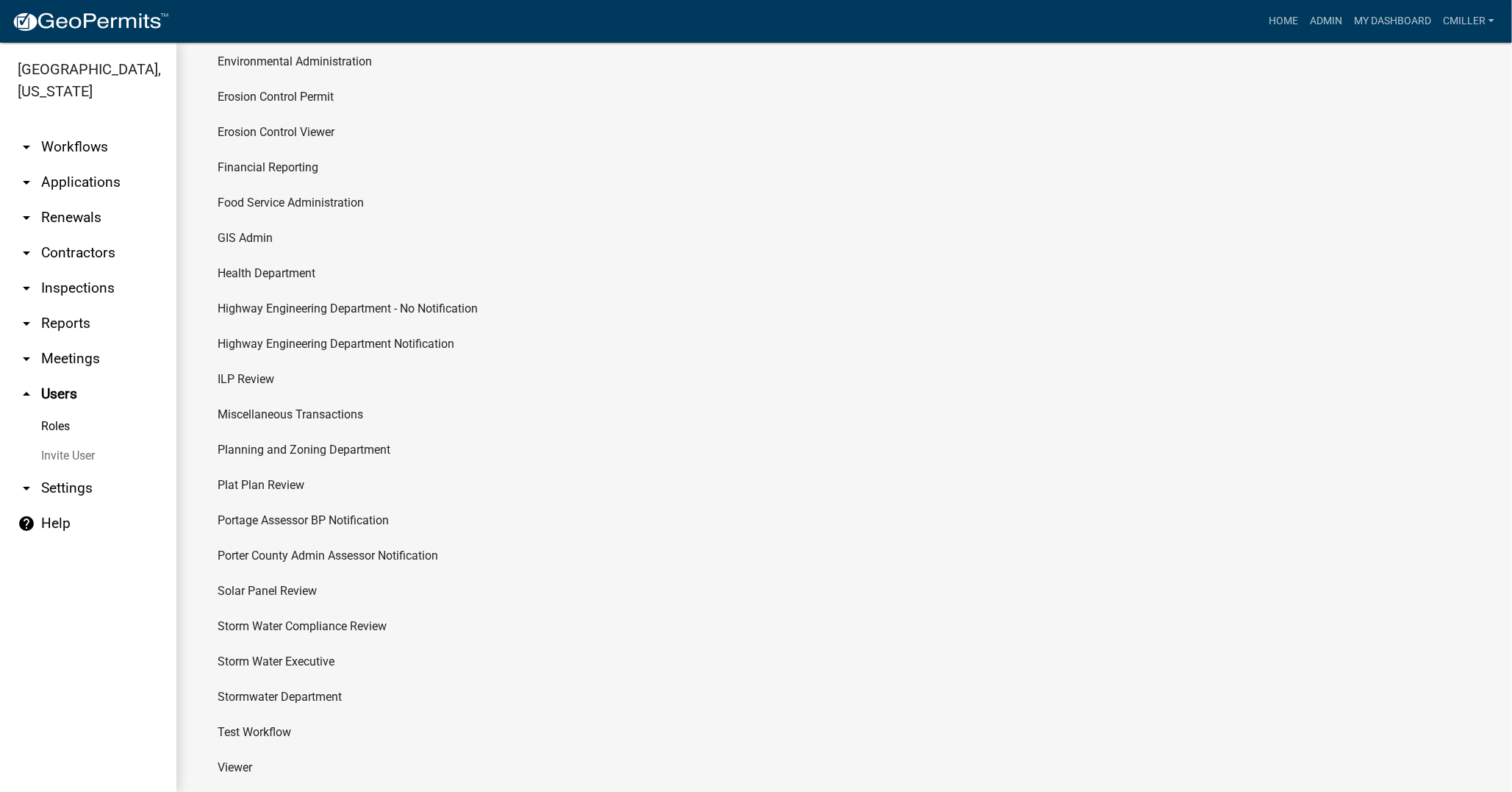
scroll to position [375, 0]
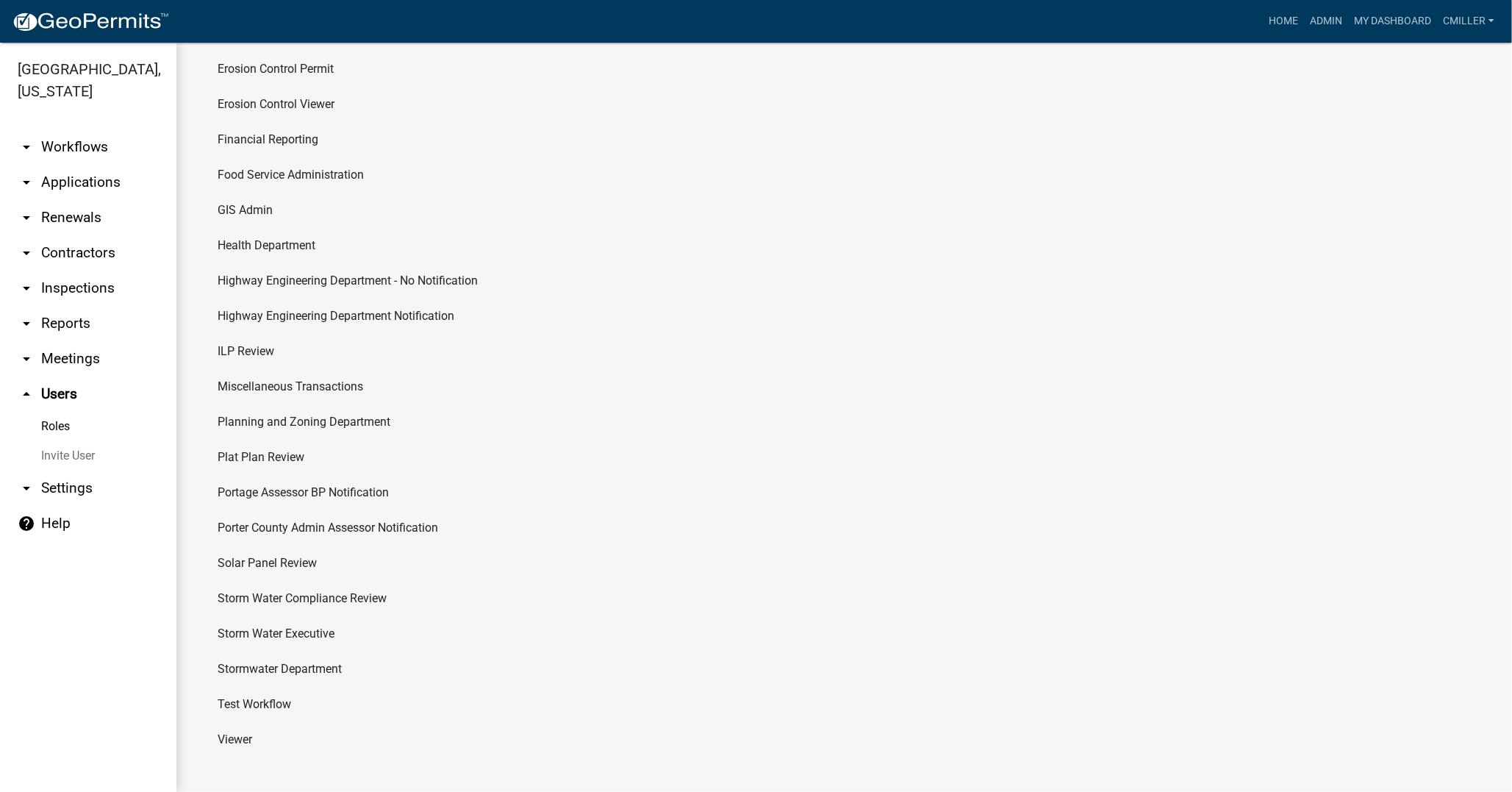
click at [284, 489] on li "Portage Assessor BP Notification" at bounding box center [844, 492] width 1277 height 35
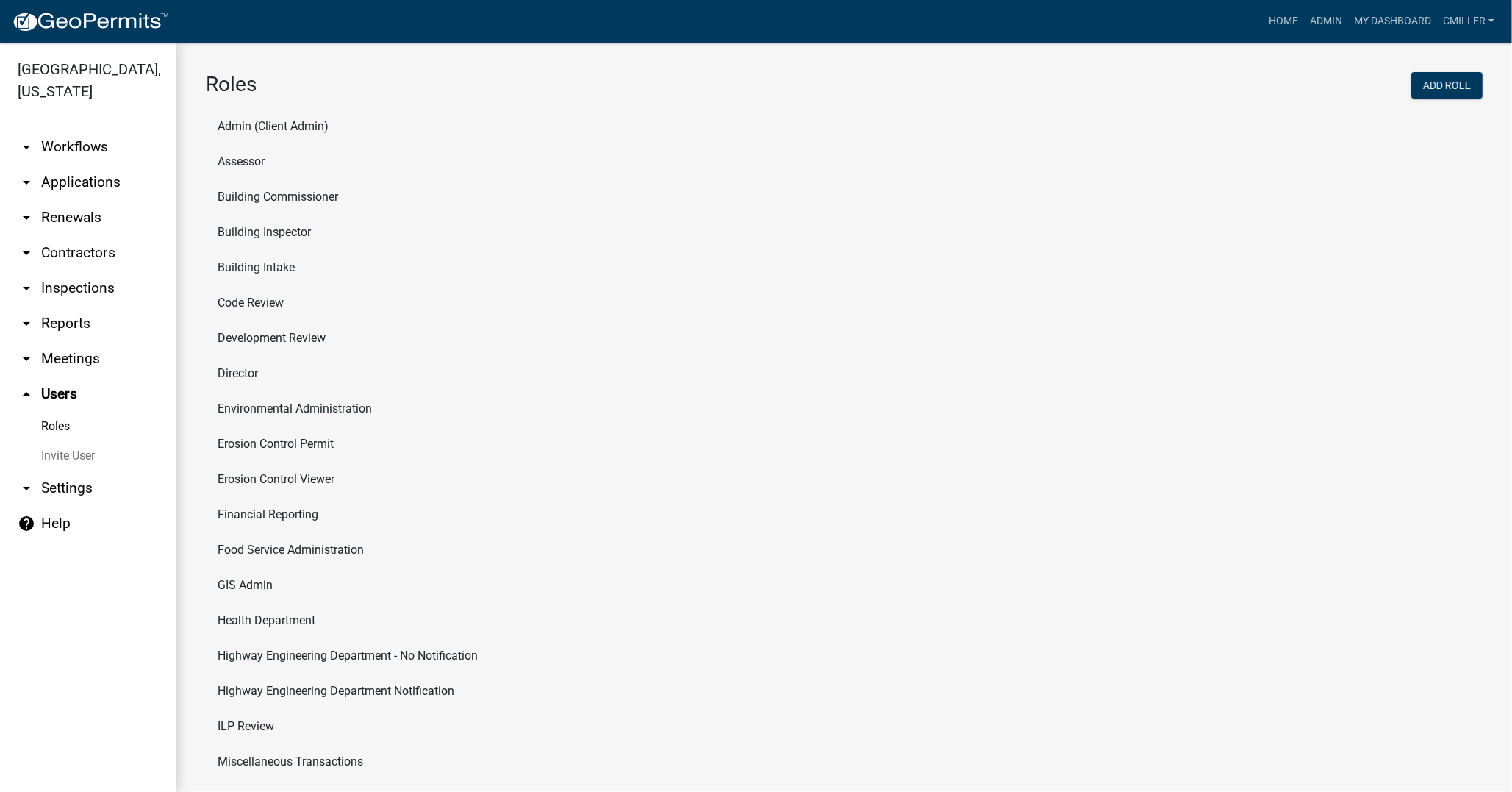
select select "8: light-yellow"
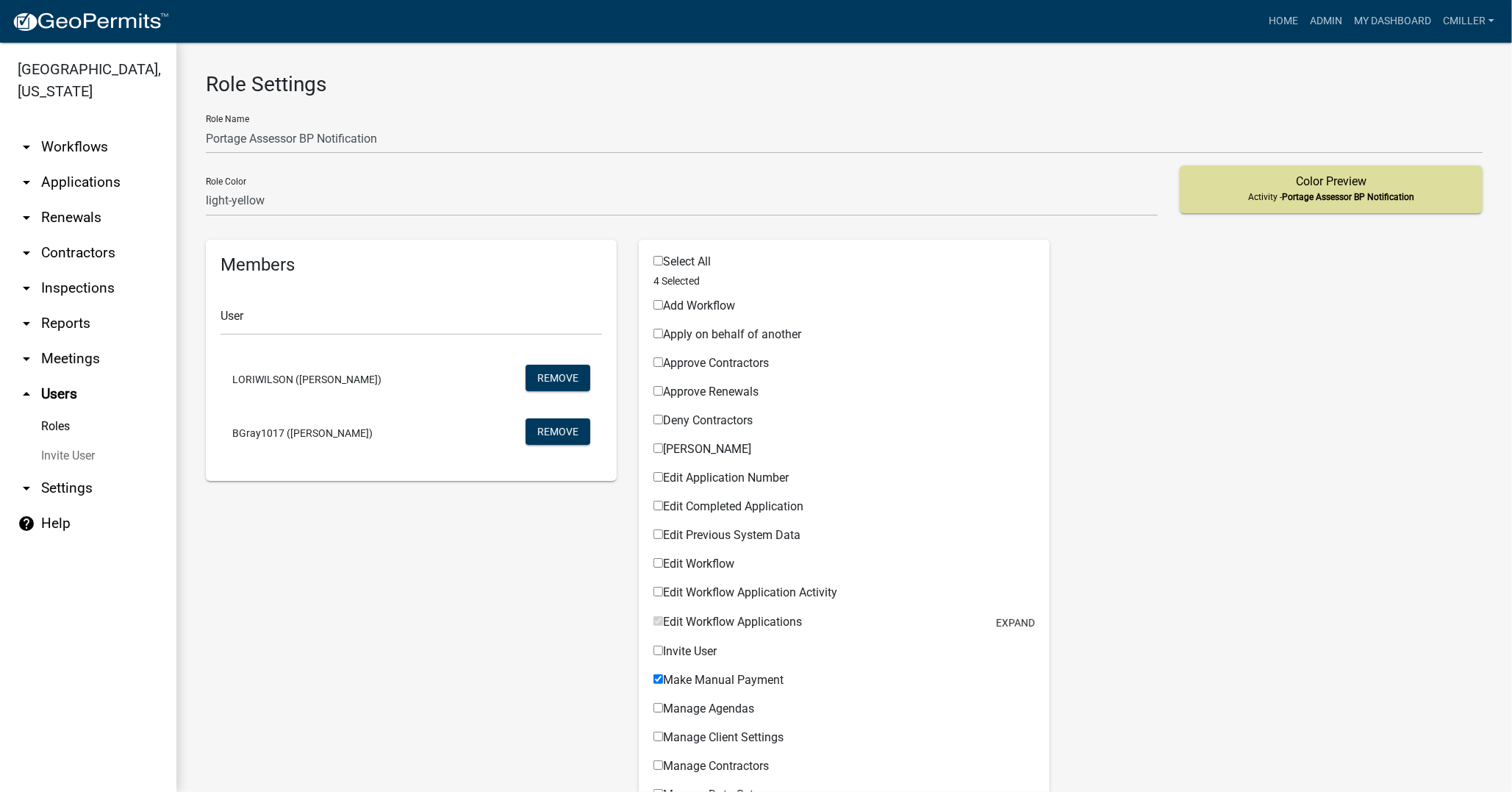
click at [54, 412] on link "Roles" at bounding box center [88, 426] width 176 height 29
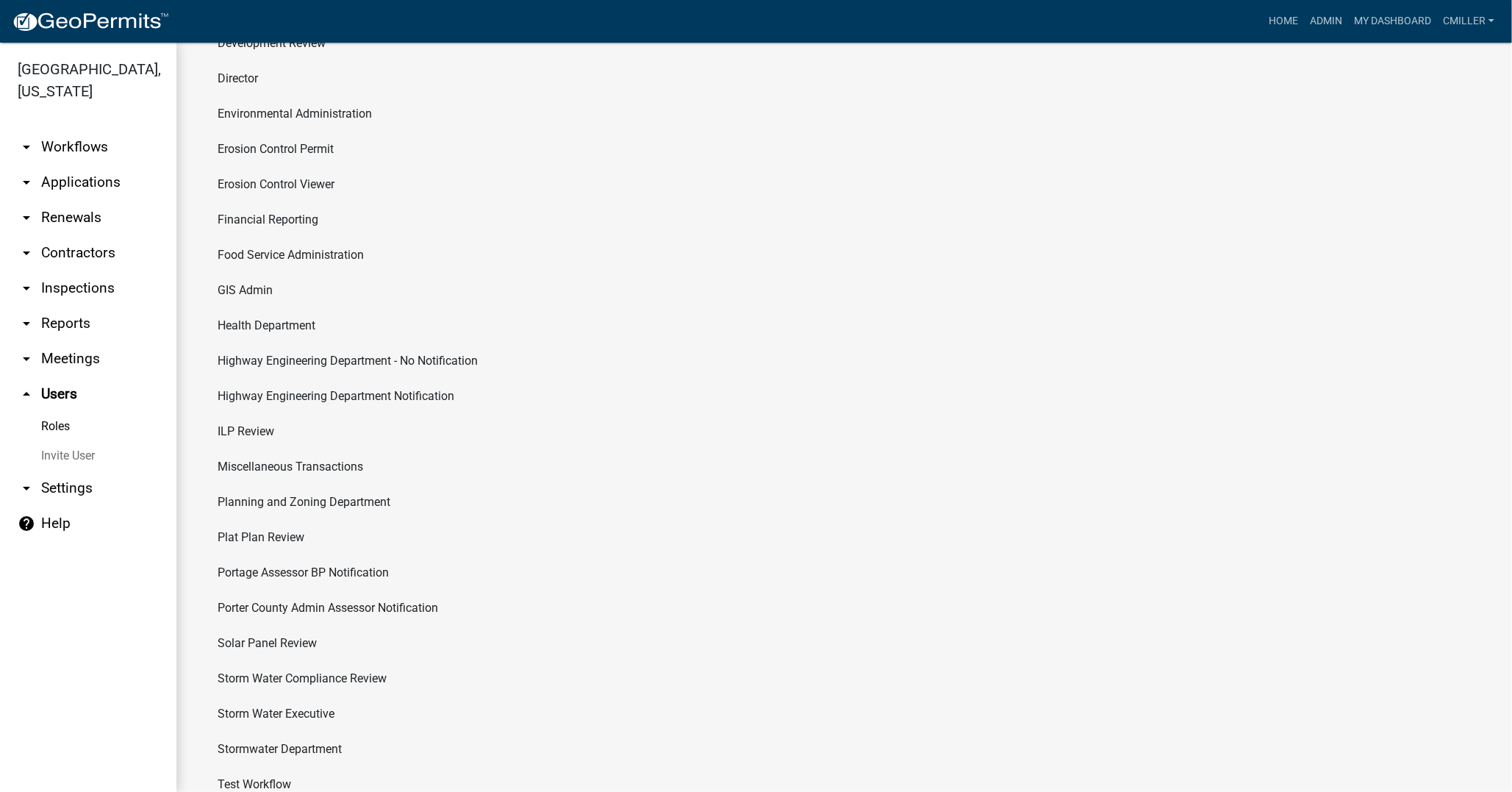
scroll to position [375, 0]
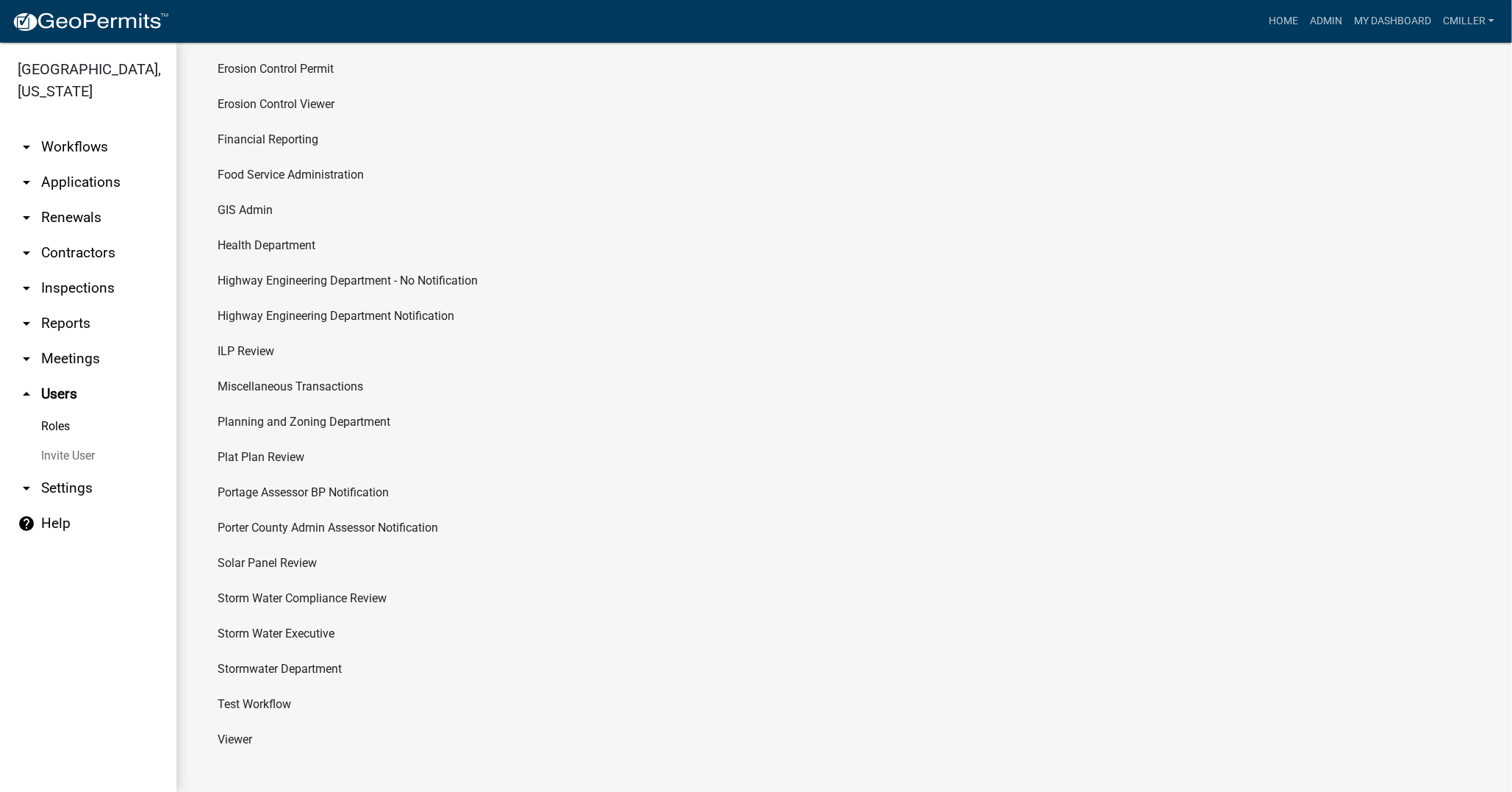
click at [238, 736] on li "Viewer" at bounding box center [844, 739] width 1277 height 35
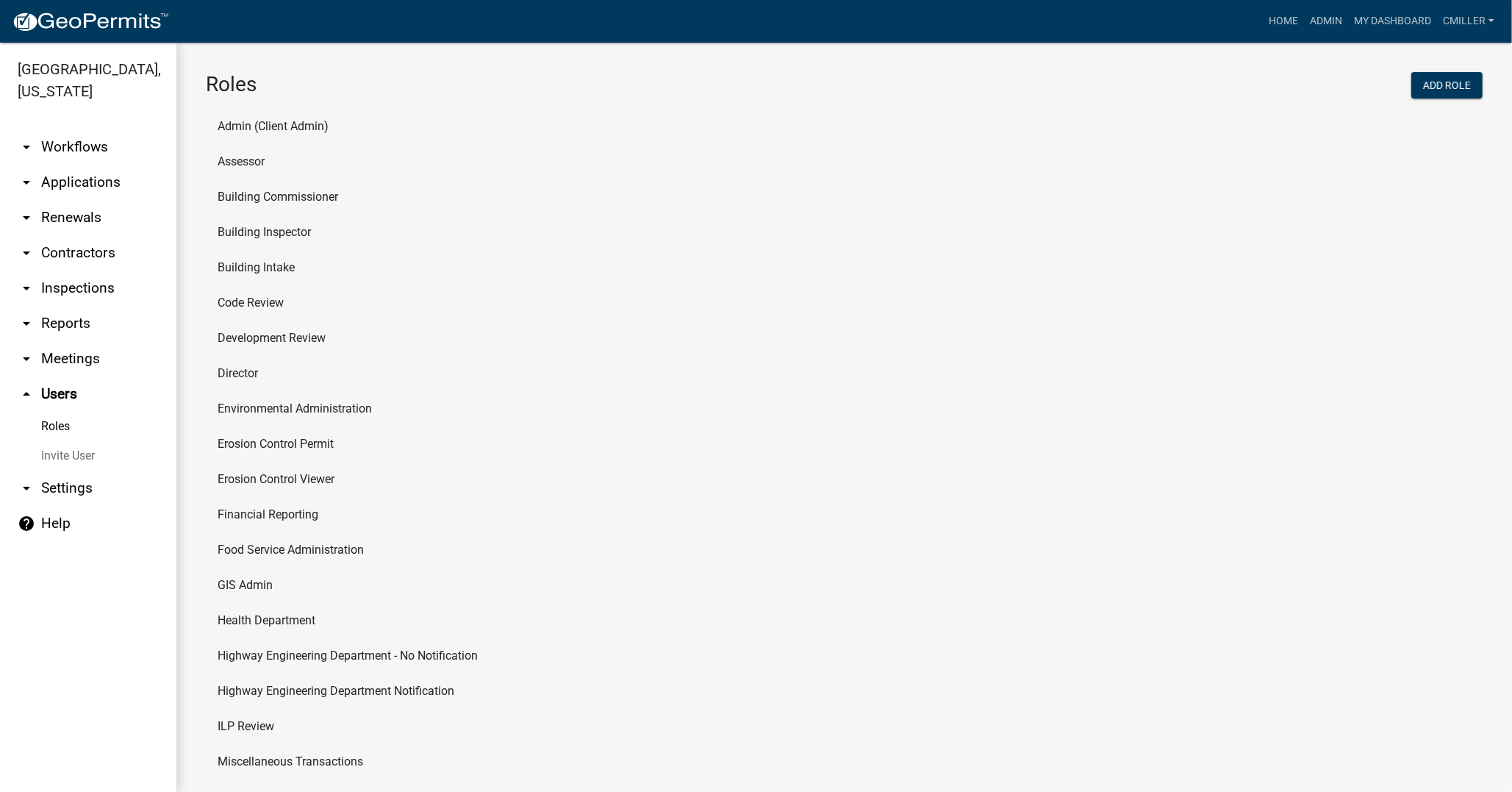
select select "8: light-yellow"
